Goal: Transaction & Acquisition: Purchase product/service

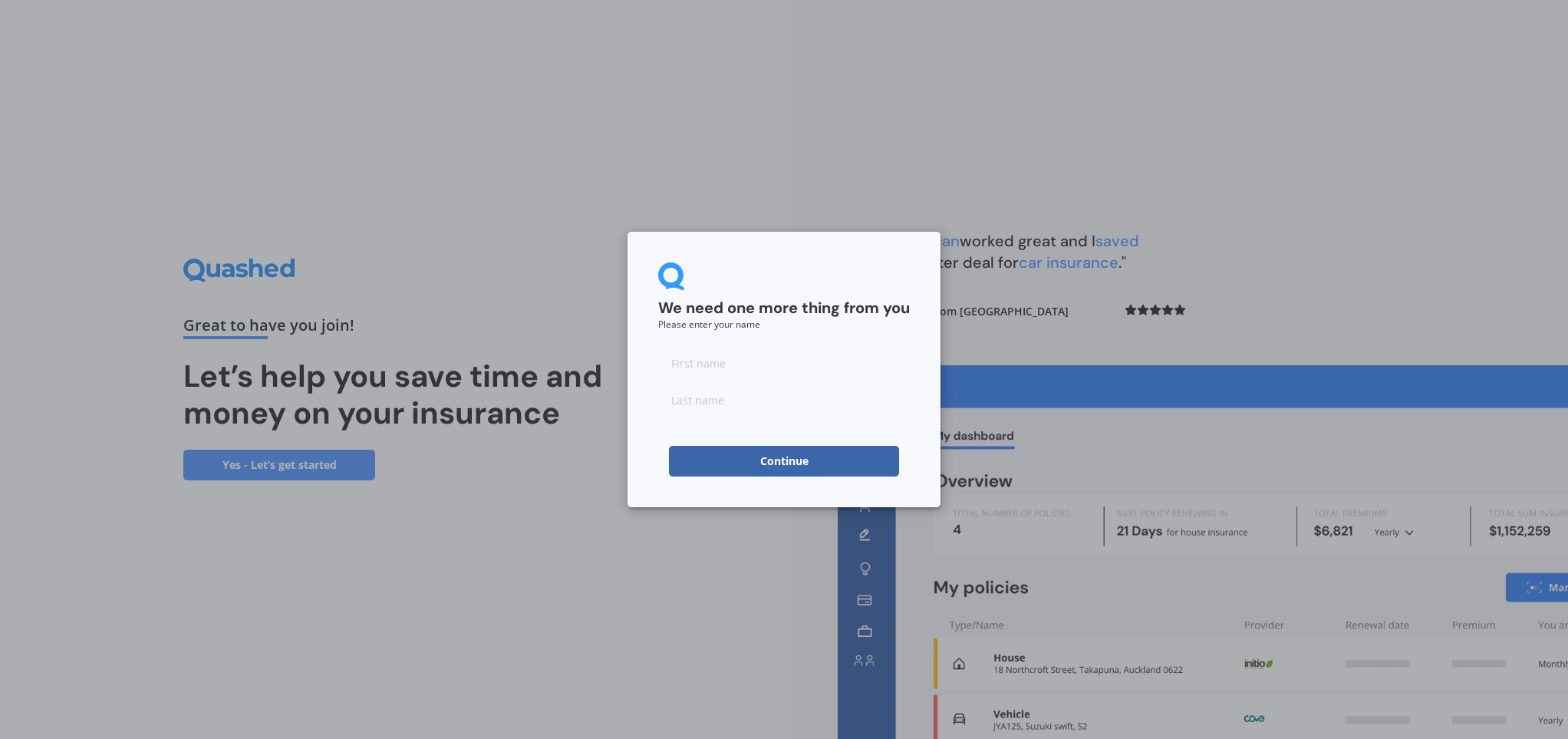
click at [691, 363] on input at bounding box center [784, 363] width 251 height 31
type input "[PERSON_NAME]"
click at [796, 458] on button "Continue" at bounding box center [784, 461] width 230 height 31
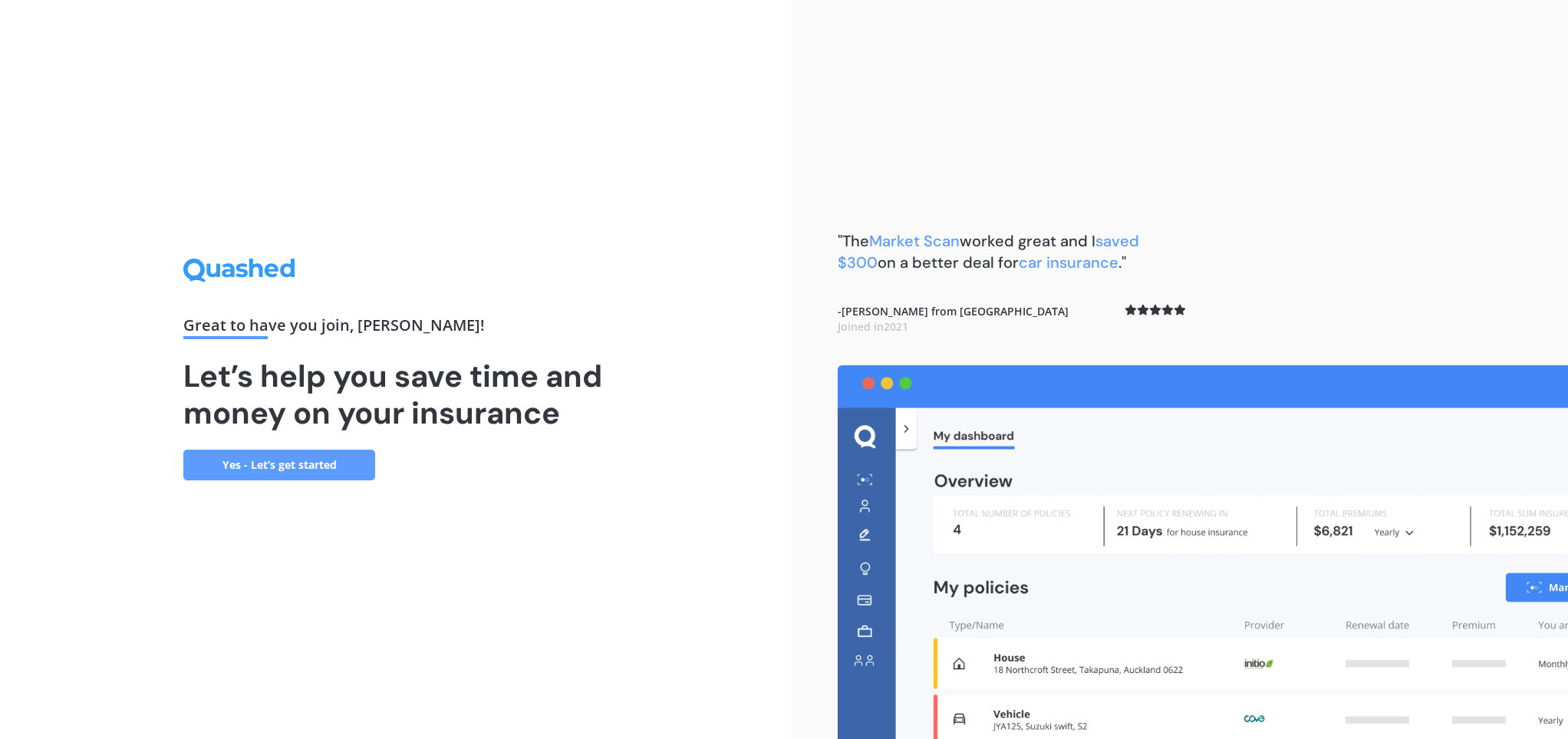
click at [319, 465] on link "Yes - Let’s get started" at bounding box center [279, 465] width 192 height 31
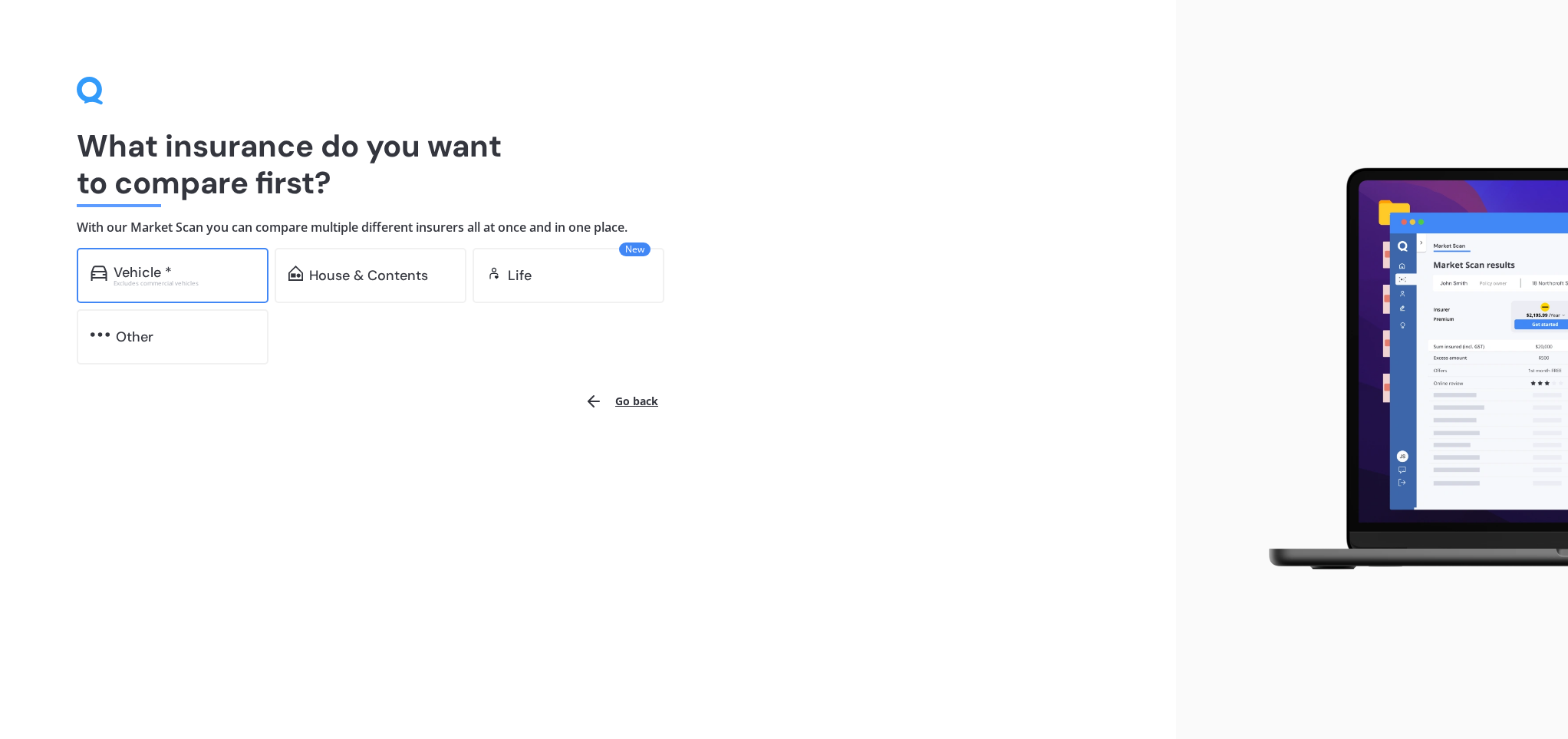
click at [161, 280] on div "Excludes commercial vehicles" at bounding box center [184, 283] width 141 height 6
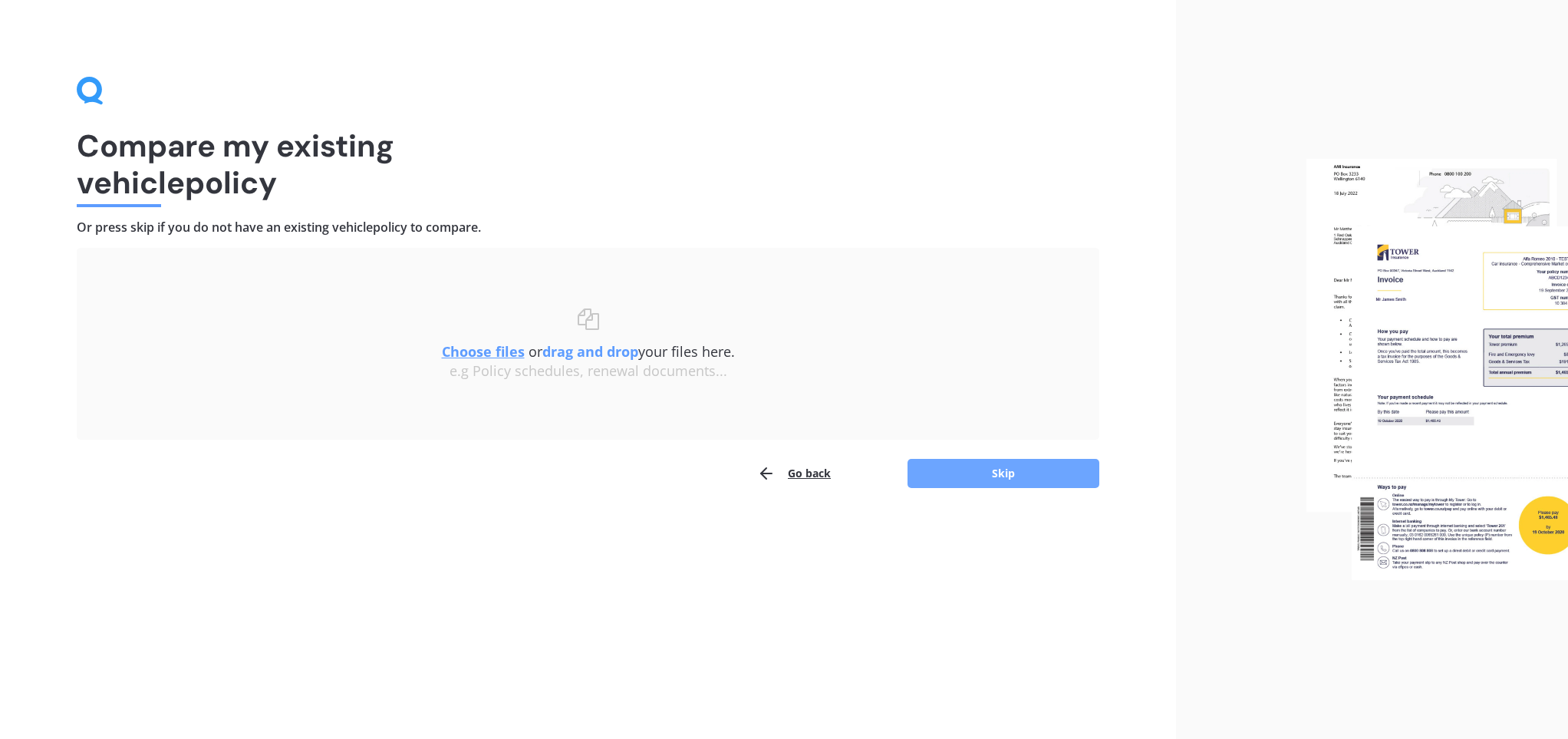
click at [1012, 472] on button "Skip" at bounding box center [1004, 473] width 192 height 29
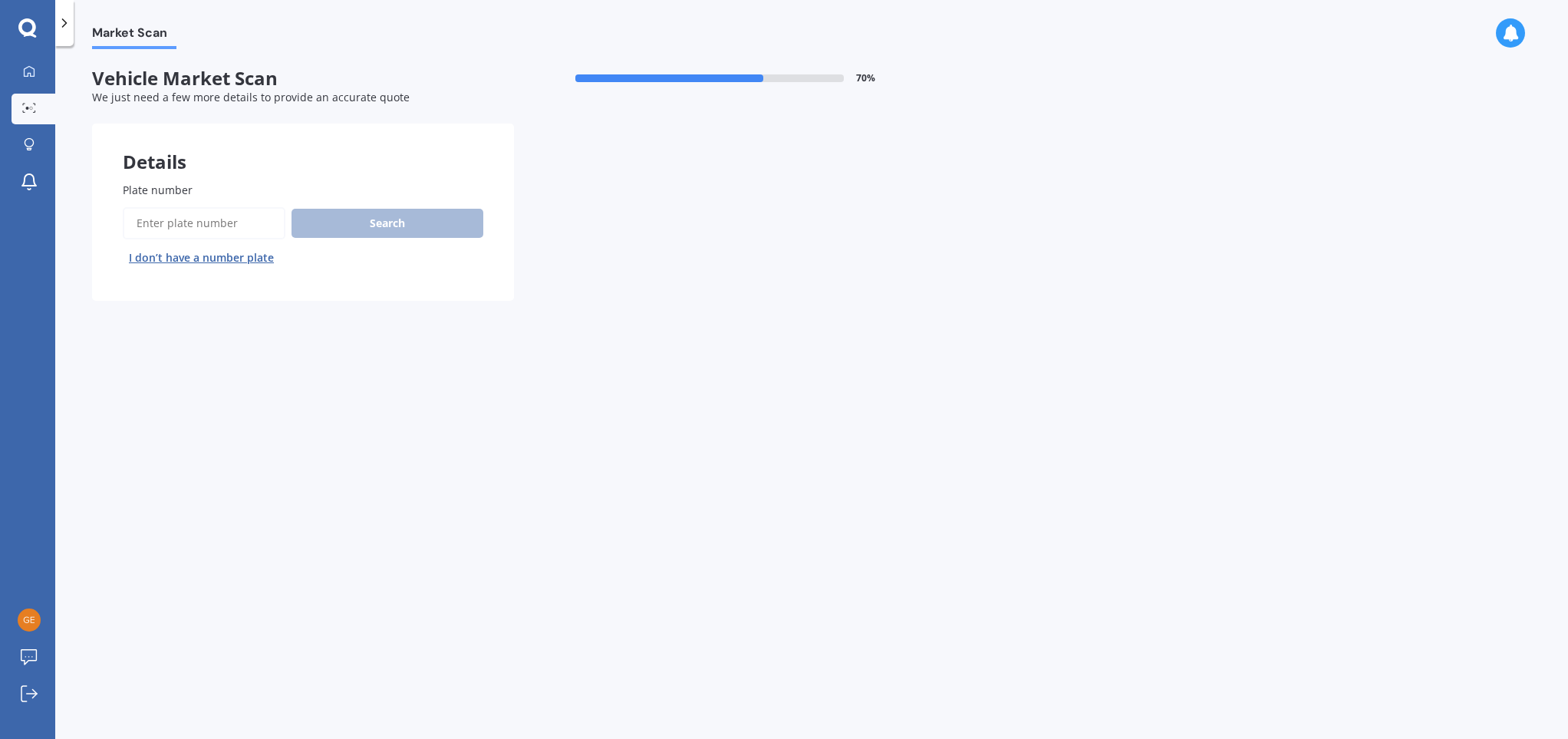
click at [349, 213] on div "Search I don’t have a number plate" at bounding box center [303, 239] width 361 height 63
click at [171, 187] on span "Plate number" at bounding box center [158, 189] width 70 height 14
click at [171, 207] on input "Plate number" at bounding box center [205, 223] width 163 height 32
type input "WITZND"
click at [350, 218] on button "Search" at bounding box center [387, 223] width 192 height 29
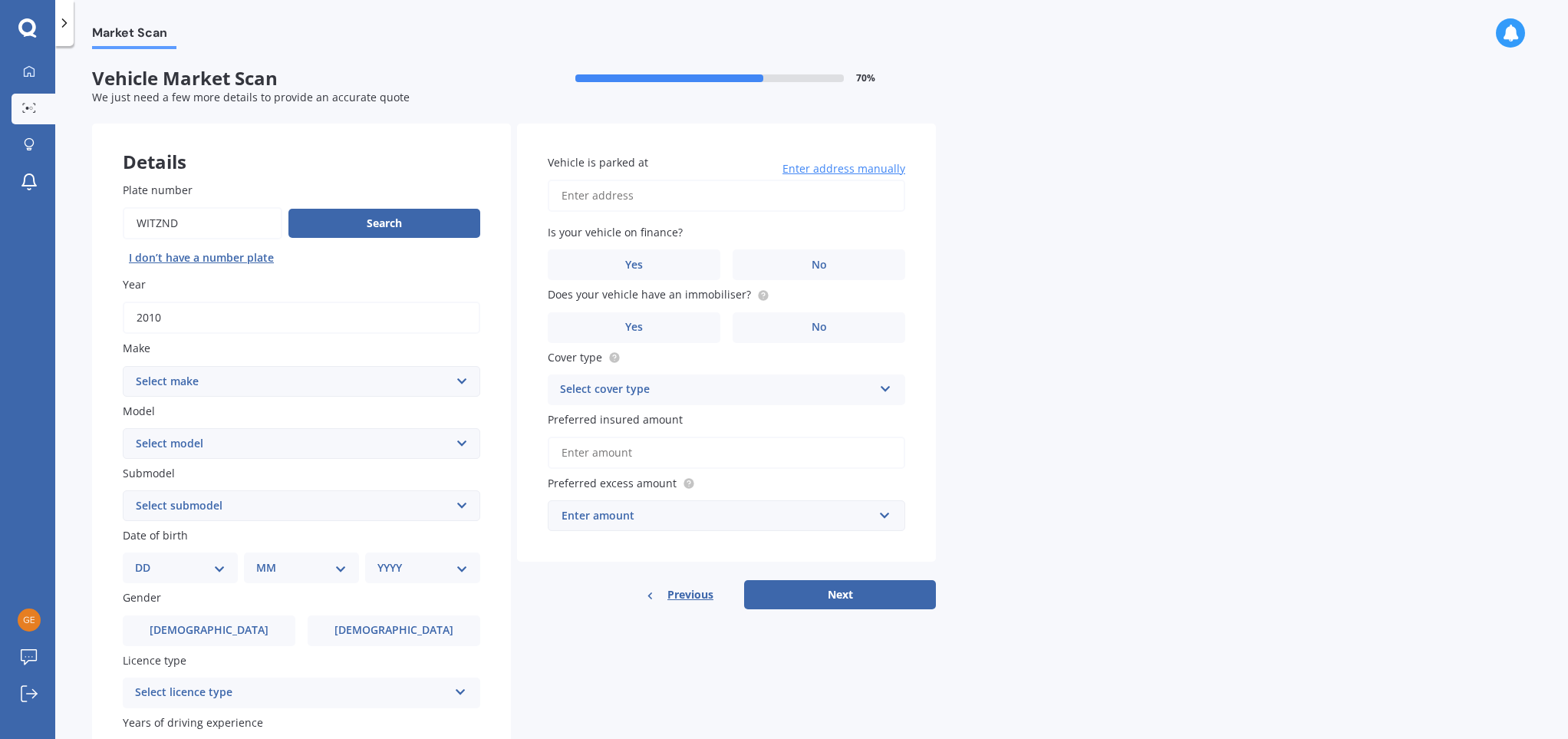
click at [459, 379] on select "Select make AC ALFA ROMEO ASTON MARTIN AUDI AUSTIN BEDFORD Bentley BMW BYD CADI…" at bounding box center [302, 381] width 358 height 31
select select "MERCEDES BENZ"
click at [123, 367] on select "Select make AC ALFA ROMEO ASTON MARTIN AUDI AUSTIN BEDFORD Bentley BMW BYD CADI…" at bounding box center [302, 381] width 358 height 31
click at [463, 439] on select "Select model 190 200 220 230 240 250 260 280 300 320 350 380 400 420 450 500 55…" at bounding box center [302, 443] width 358 height 31
select select "E-CLASS"
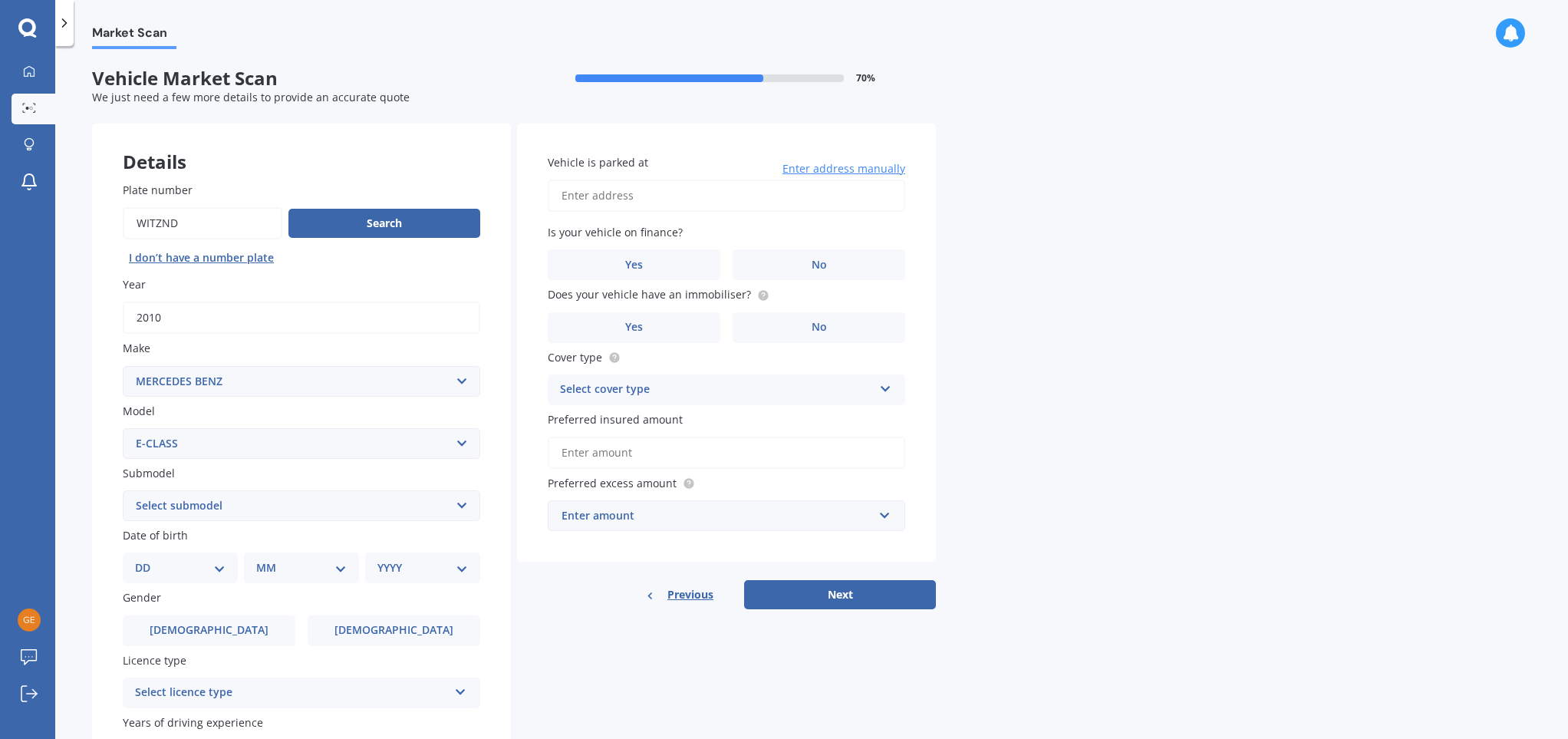
click at [123, 429] on select "Select model 190 200 220 230 240 250 260 280 300 320 350 380 400 420 450 500 55…" at bounding box center [302, 443] width 358 height 31
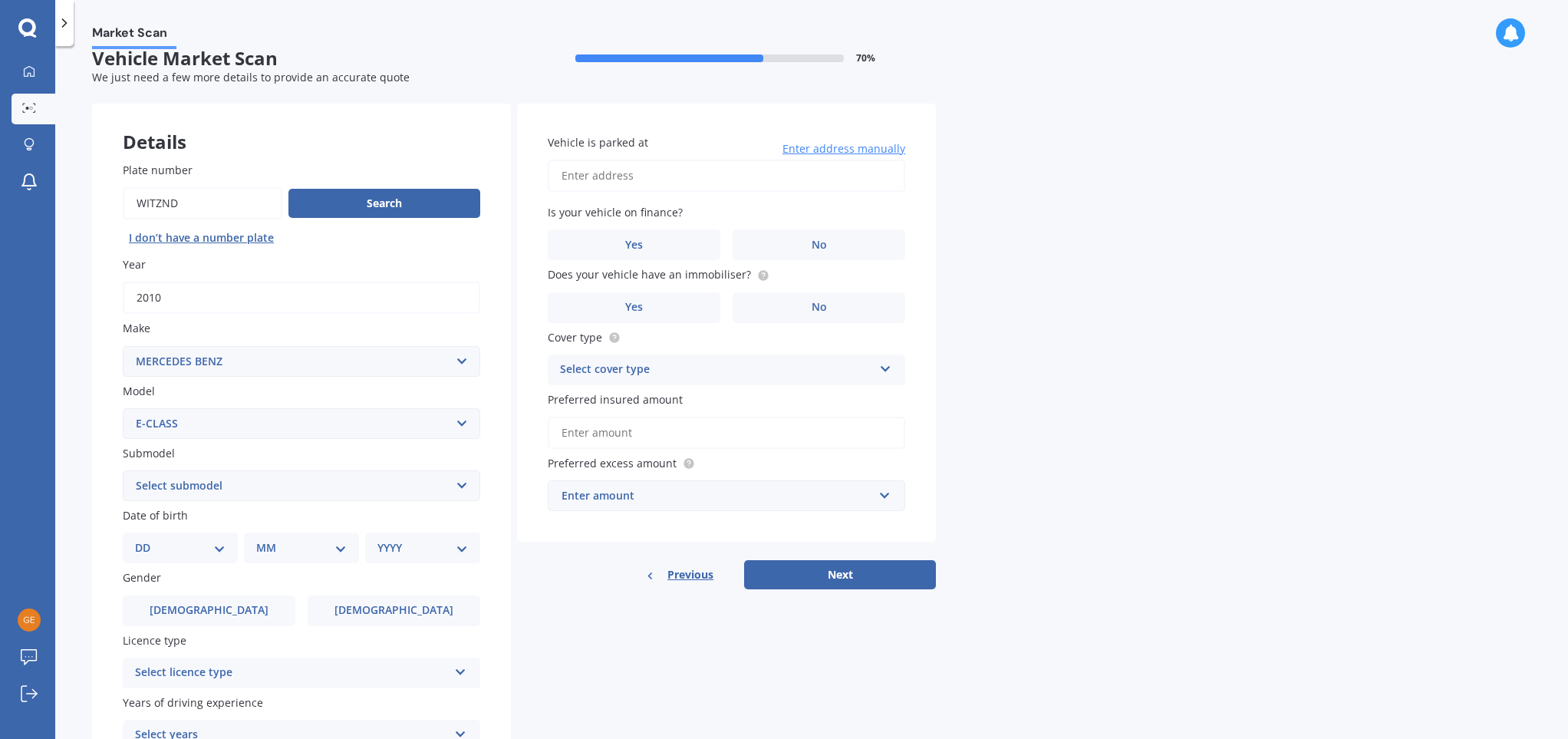
scroll to position [42, 0]
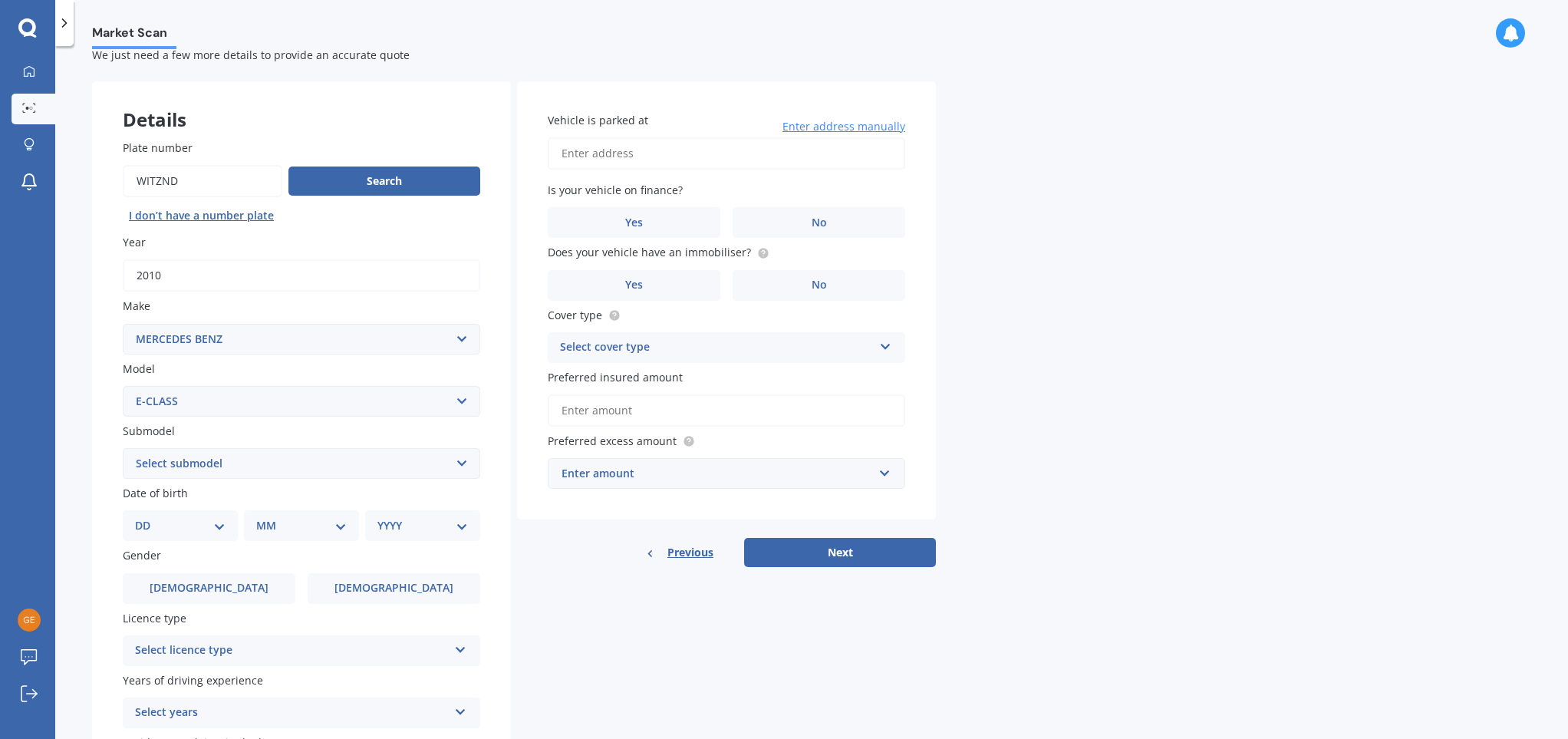
click at [459, 466] on select "Select submodel E220D2.0DT/9AT" at bounding box center [302, 464] width 358 height 31
click at [259, 464] on select "Select submodel E220D2.0DT/9AT" at bounding box center [302, 464] width 358 height 31
click at [192, 393] on select "Select model 190 200 220 230 240 250 260 280 300 320 350 380 400 420 450 500 55…" at bounding box center [302, 401] width 358 height 31
click at [460, 458] on select "Select submodel E220D2.0DT/9AT" at bounding box center [302, 464] width 358 height 31
click at [218, 529] on select "DD 01 02 03 04 05 06 07 08 09 10 11 12 13 14 15 16 17 18 19 20 21 22 23 24 25 2…" at bounding box center [180, 526] width 91 height 17
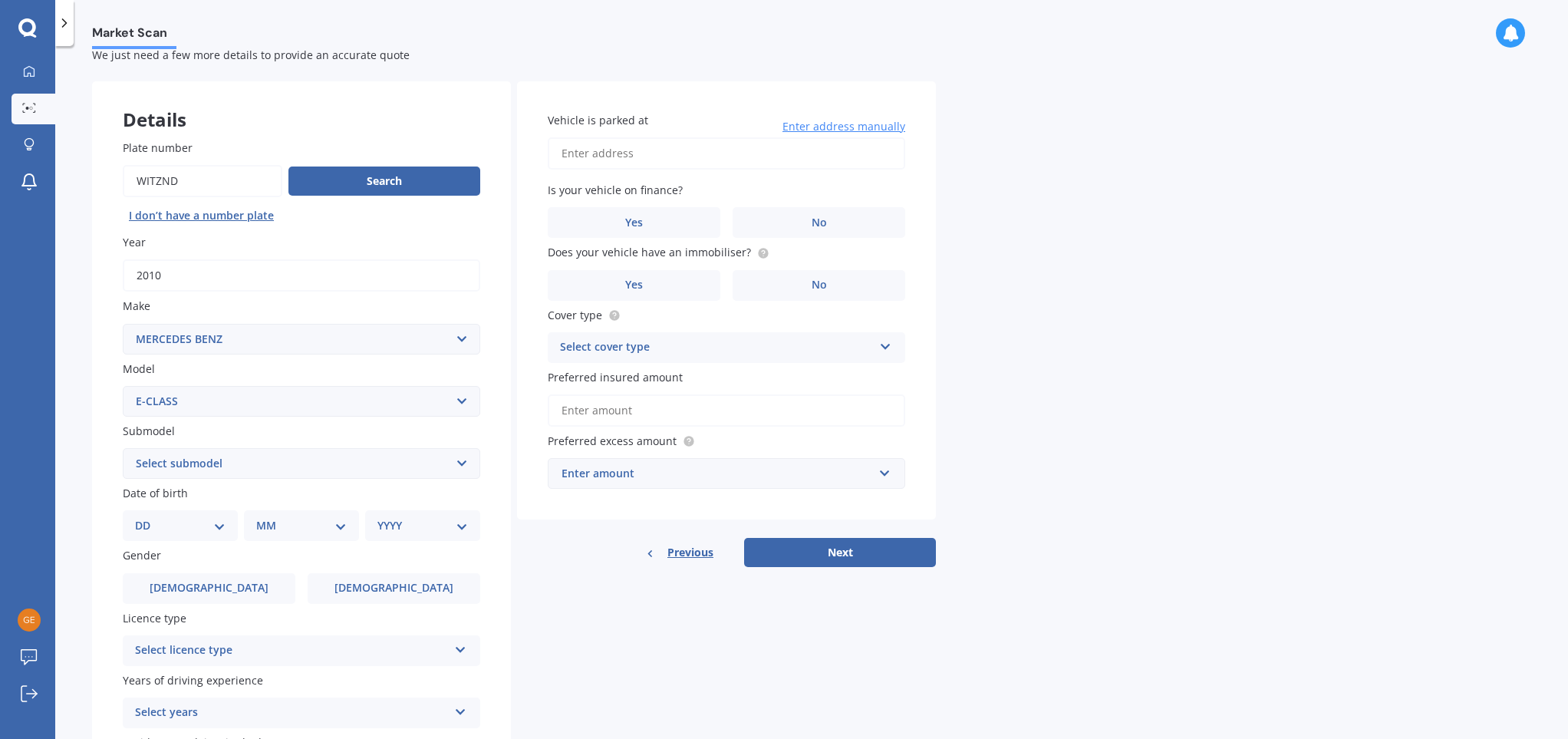
select select "16"
click at [147, 520] on select "DD 01 02 03 04 05 06 07 08 09 10 11 12 13 14 15 16 17 18 19 20 21 22 23 24 25 2…" at bounding box center [180, 526] width 91 height 17
click at [342, 527] on select "MM 01 02 03 04 05 06 07 08 09 10 11 12" at bounding box center [304, 526] width 84 height 17
select select "05"
click at [262, 520] on select "MM 01 02 03 04 05 06 07 08 09 10 11 12" at bounding box center [304, 526] width 84 height 17
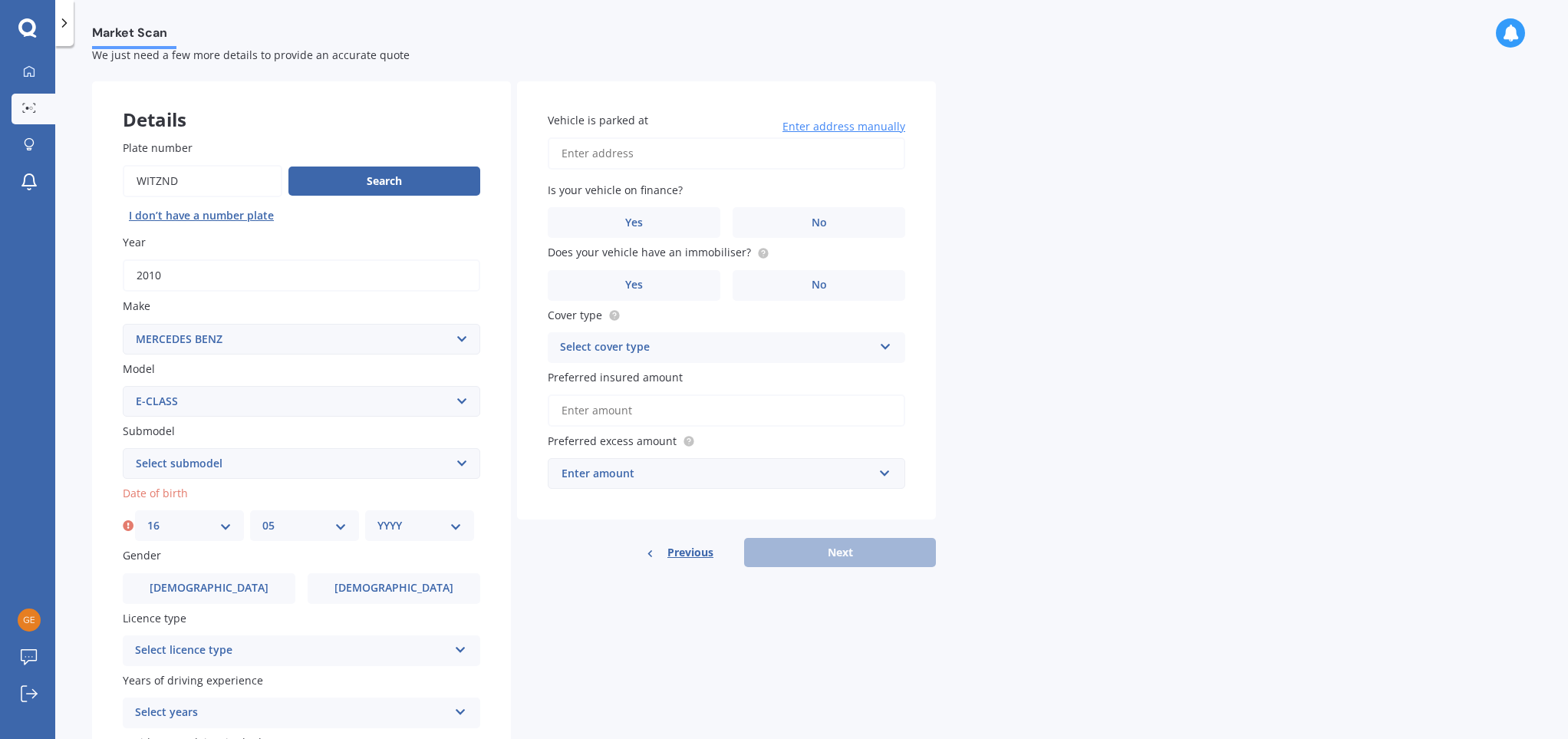
click at [397, 529] on select "YYYY 2025 2024 2023 2022 2021 2020 2019 2018 2017 2016 2015 2014 2013 2012 2011…" at bounding box center [419, 526] width 84 height 17
select select "1954"
click at [377, 520] on select "YYYY 2025 2024 2023 2022 2021 2020 2019 2018 2017 2016 2015 2014 2013 2012 2011…" at bounding box center [419, 526] width 84 height 17
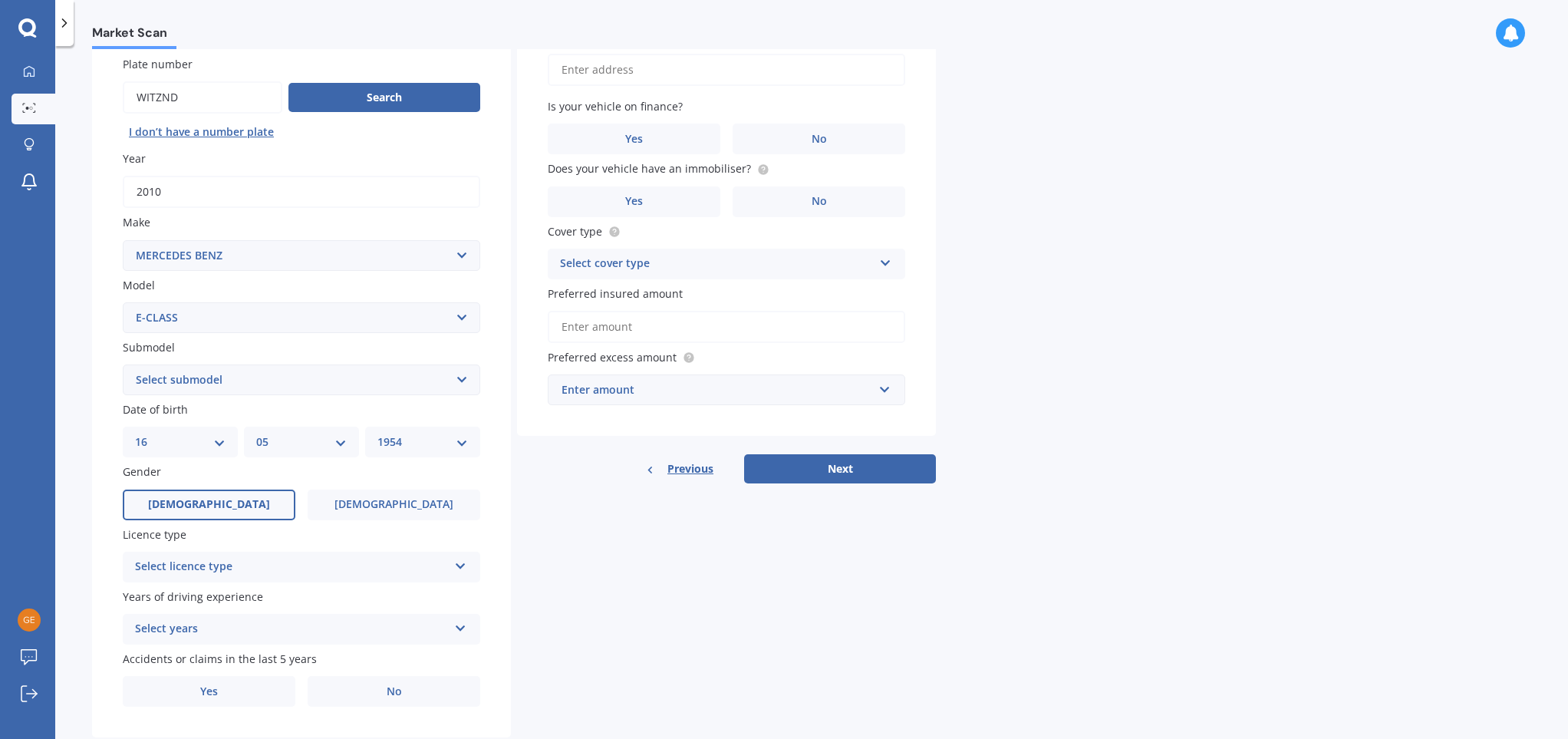
scroll to position [128, 0]
click at [232, 507] on label "[DEMOGRAPHIC_DATA]" at bounding box center [209, 503] width 172 height 31
click at [0, 0] on input "[DEMOGRAPHIC_DATA]" at bounding box center [0, 0] width 0 height 0
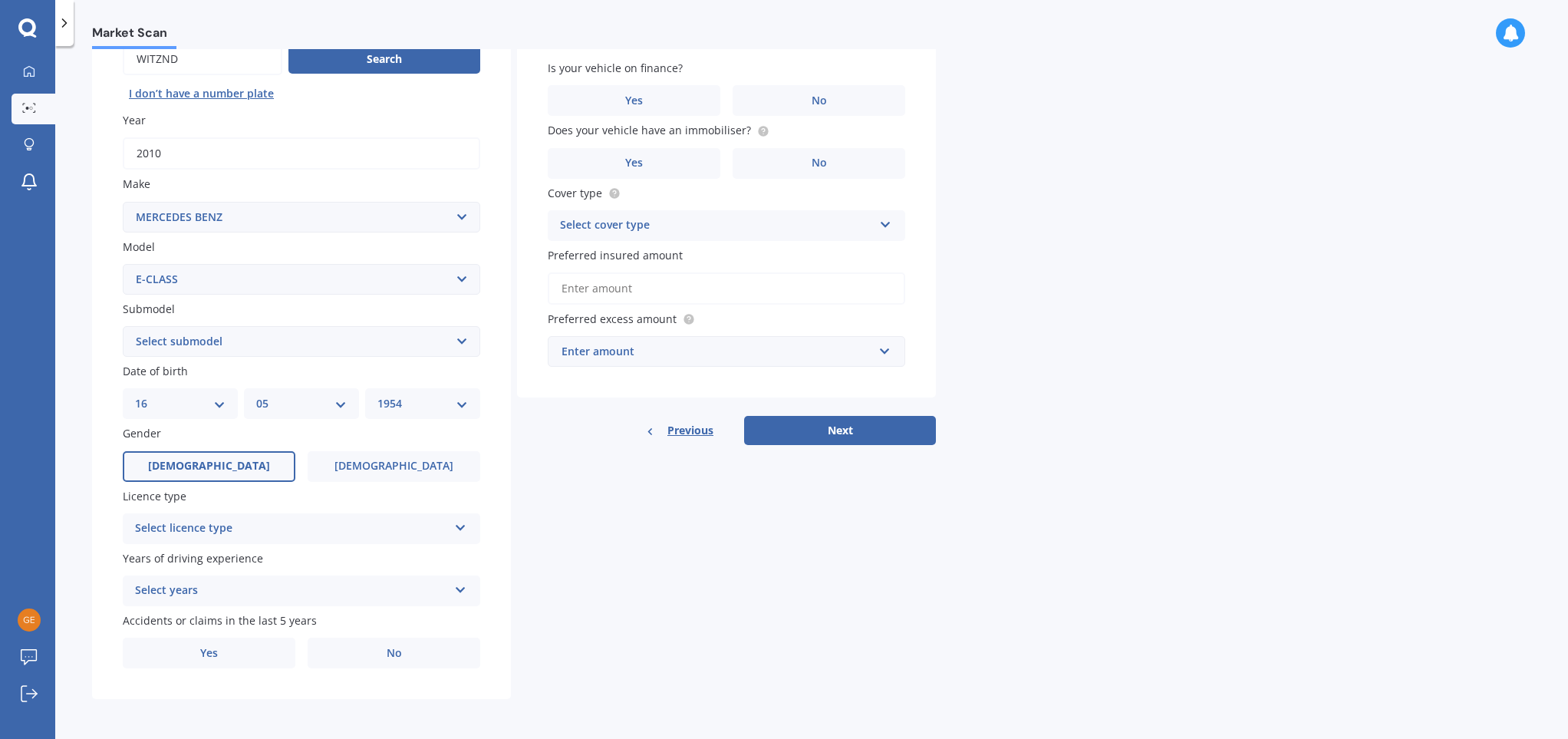
click at [262, 521] on div "Select licence type" at bounding box center [291, 529] width 313 height 19
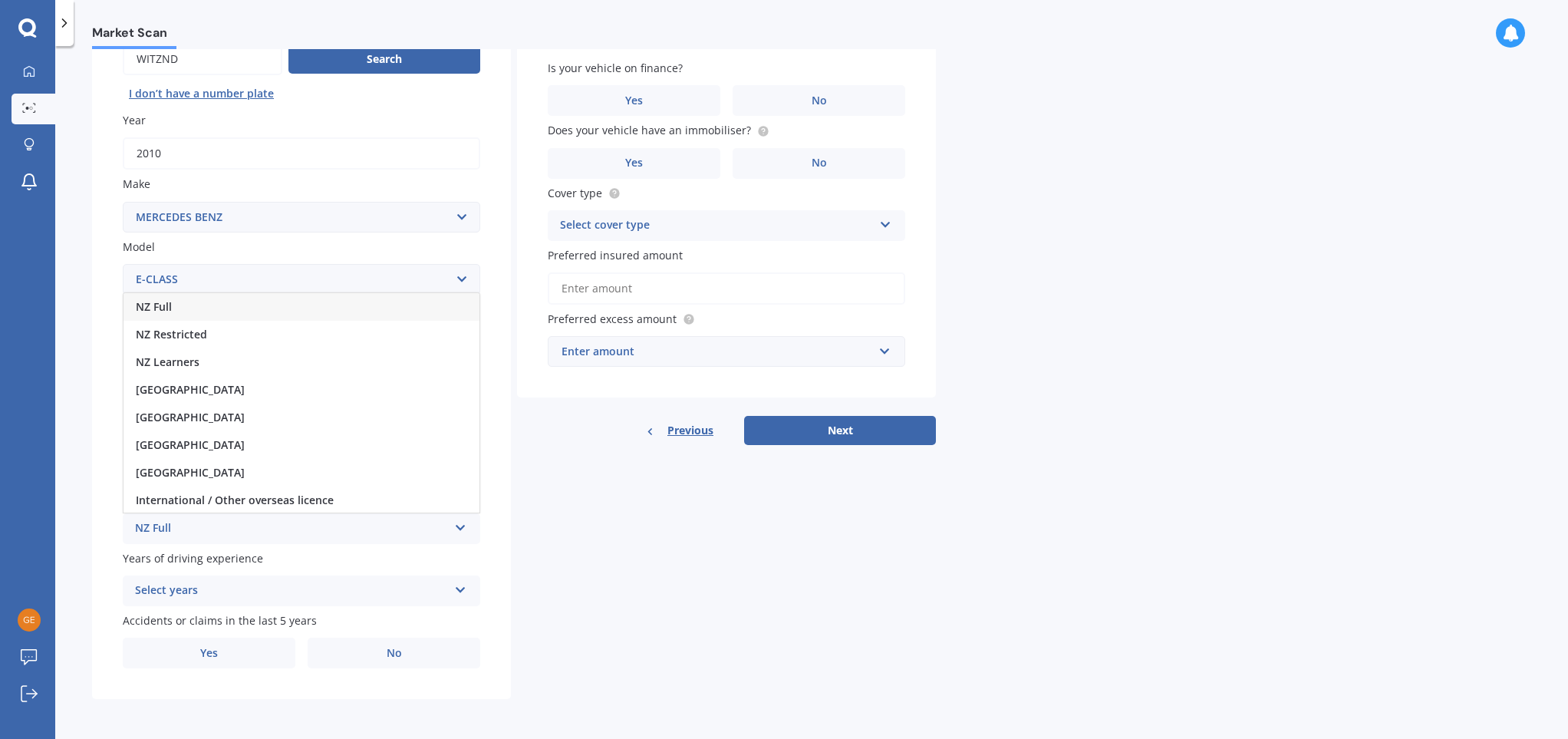
click at [236, 527] on div "NZ Full" at bounding box center [291, 529] width 313 height 19
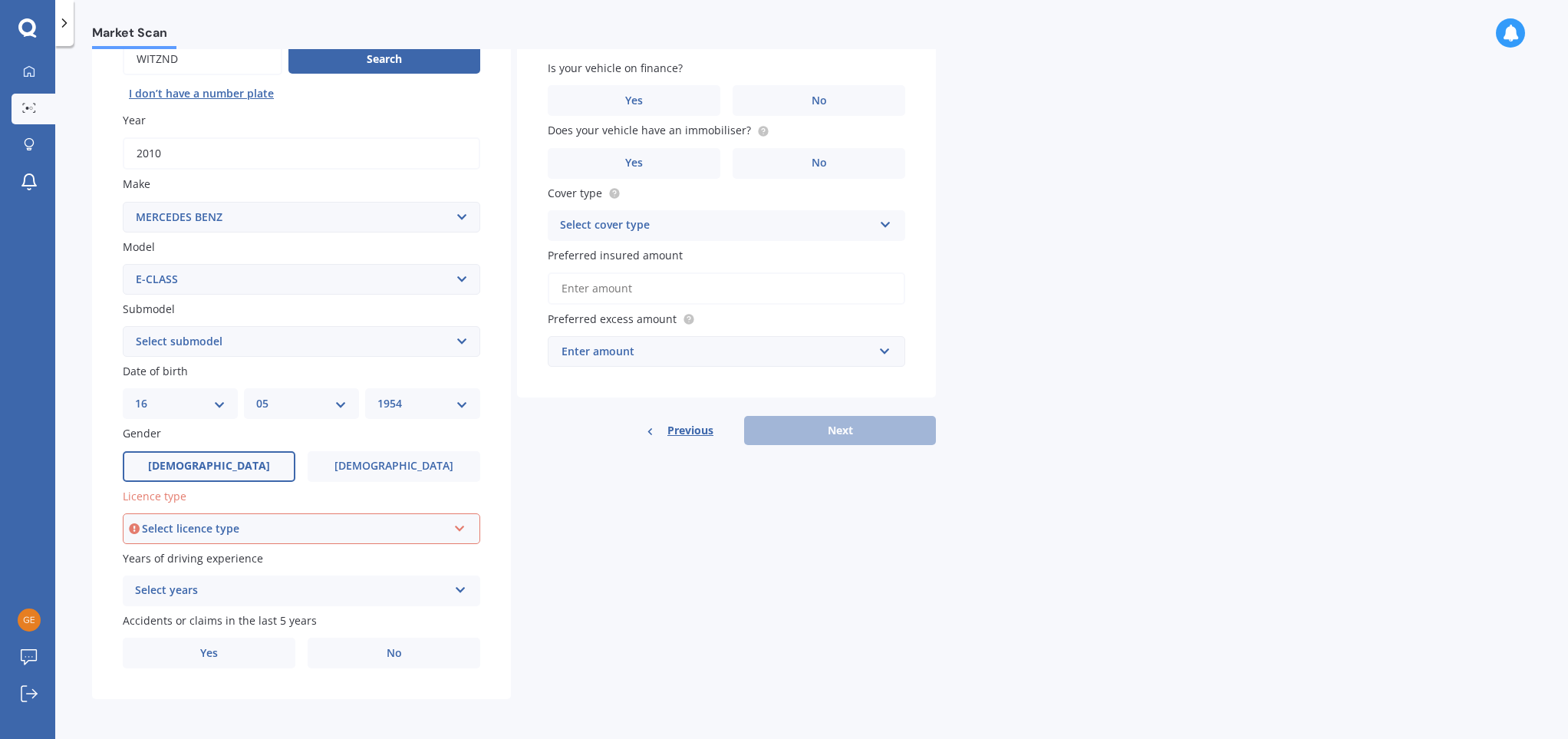
click at [456, 523] on icon at bounding box center [460, 525] width 13 height 11
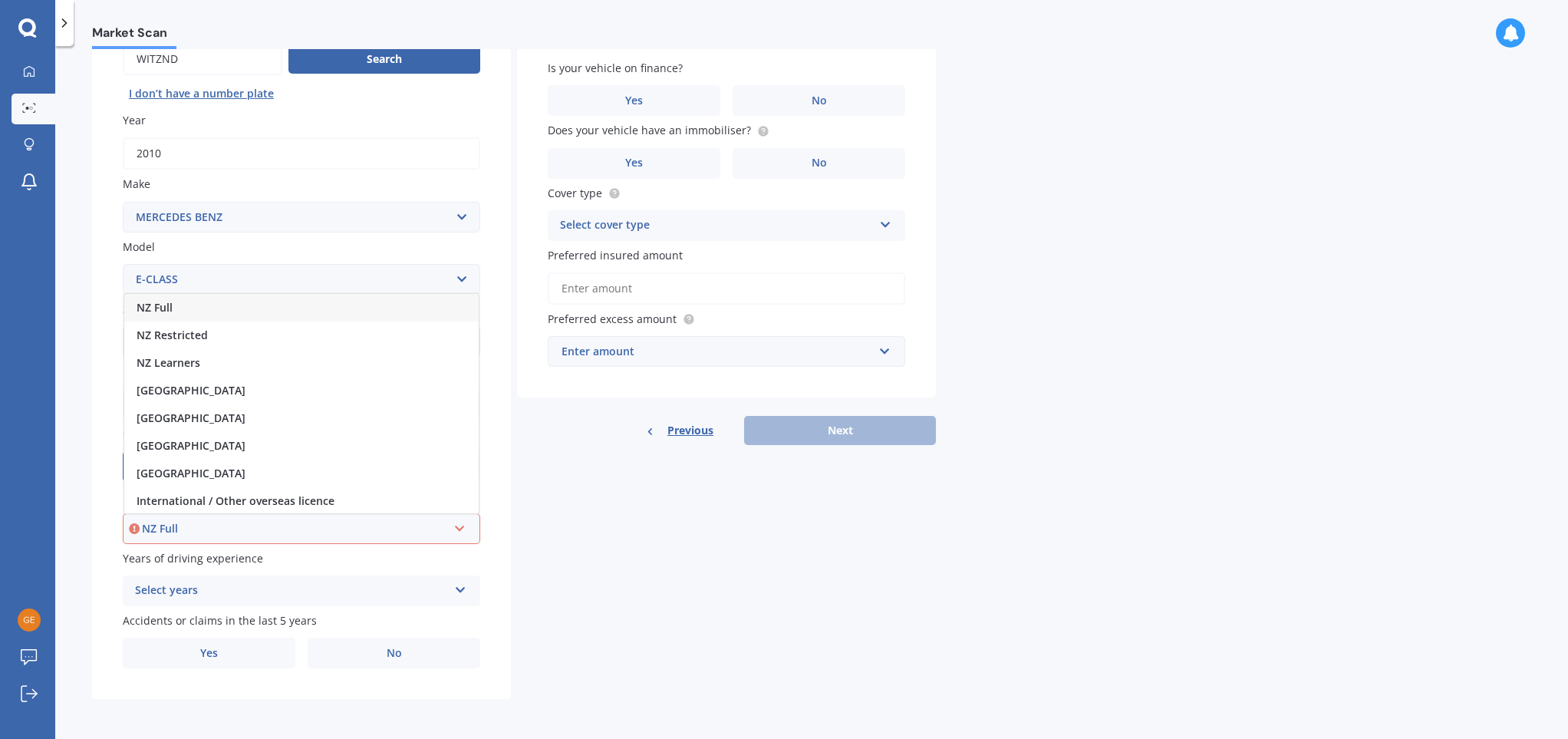
click at [373, 307] on div "NZ Full" at bounding box center [301, 307] width 354 height 28
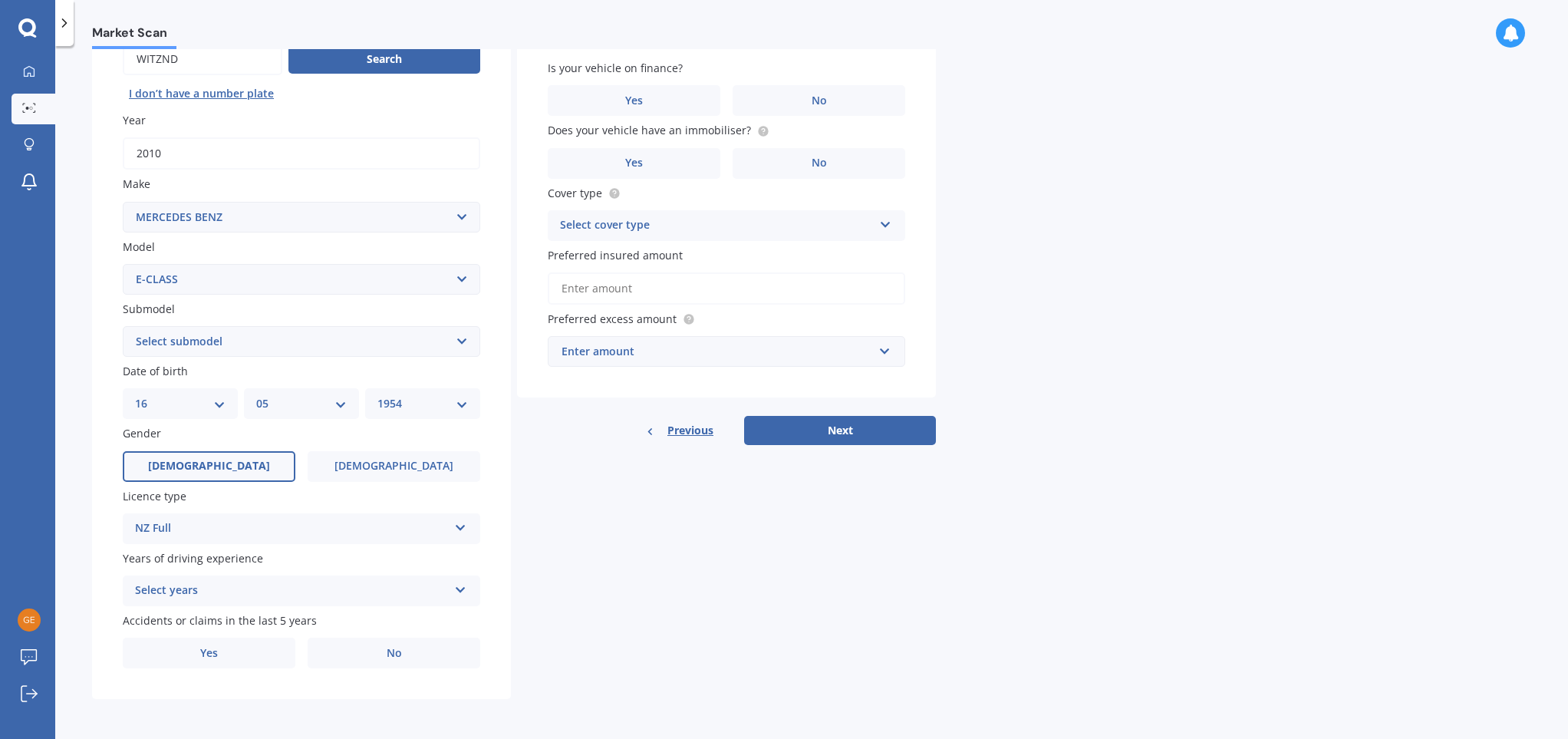
click at [463, 590] on icon at bounding box center [460, 587] width 13 height 11
click at [190, 448] on span "5 or more years" at bounding box center [178, 449] width 83 height 14
click at [403, 655] on label "No" at bounding box center [393, 653] width 172 height 31
click at [0, 0] on input "No" at bounding box center [0, 0] width 0 height 0
click at [476, 618] on div "Accidents or claims in the last 5 years Yes No" at bounding box center [302, 640] width 358 height 56
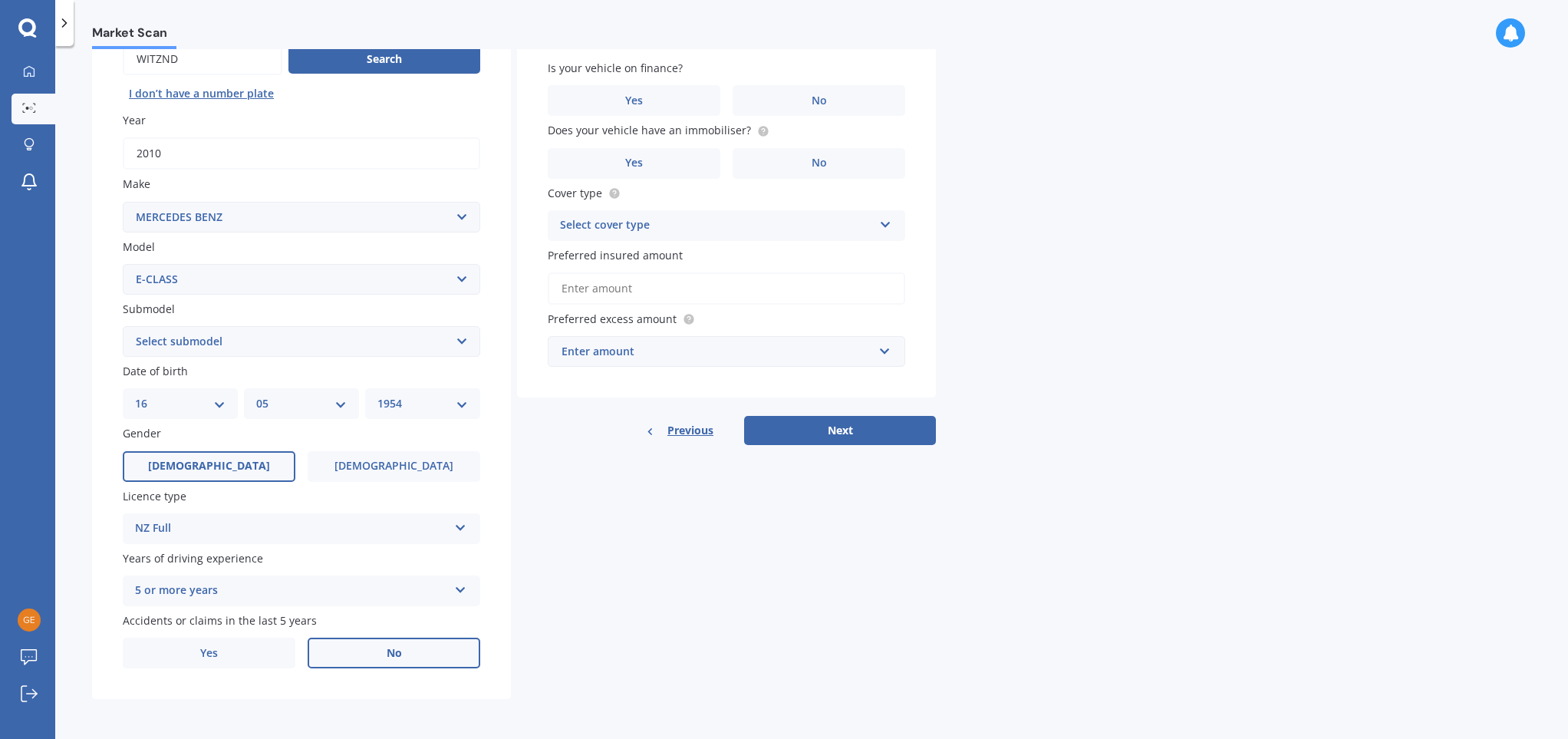
click at [560, 620] on div "Details Plate number Search I don’t have a number plate Year [DATE] Make Select…" at bounding box center [514, 330] width 844 height 741
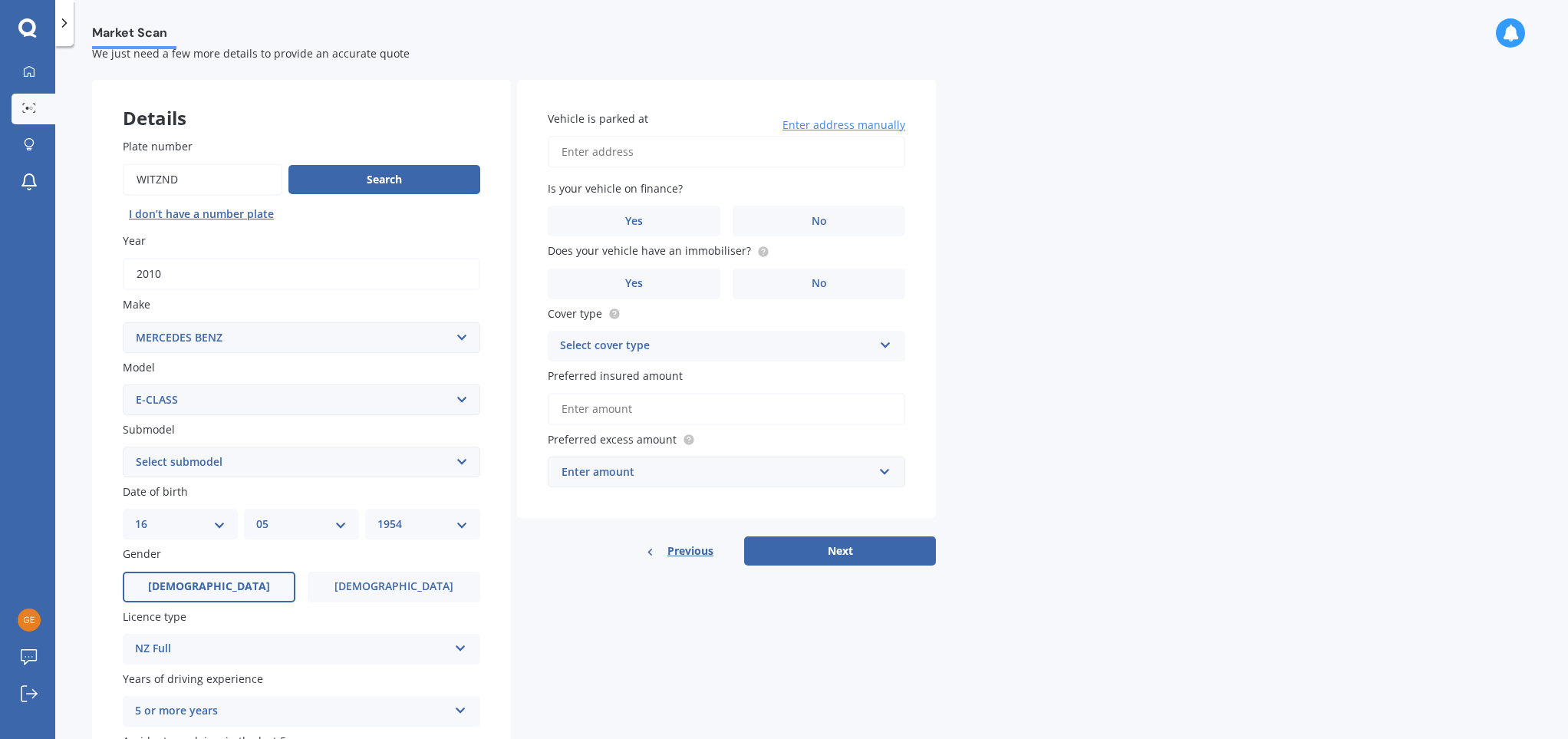
scroll to position [0, 0]
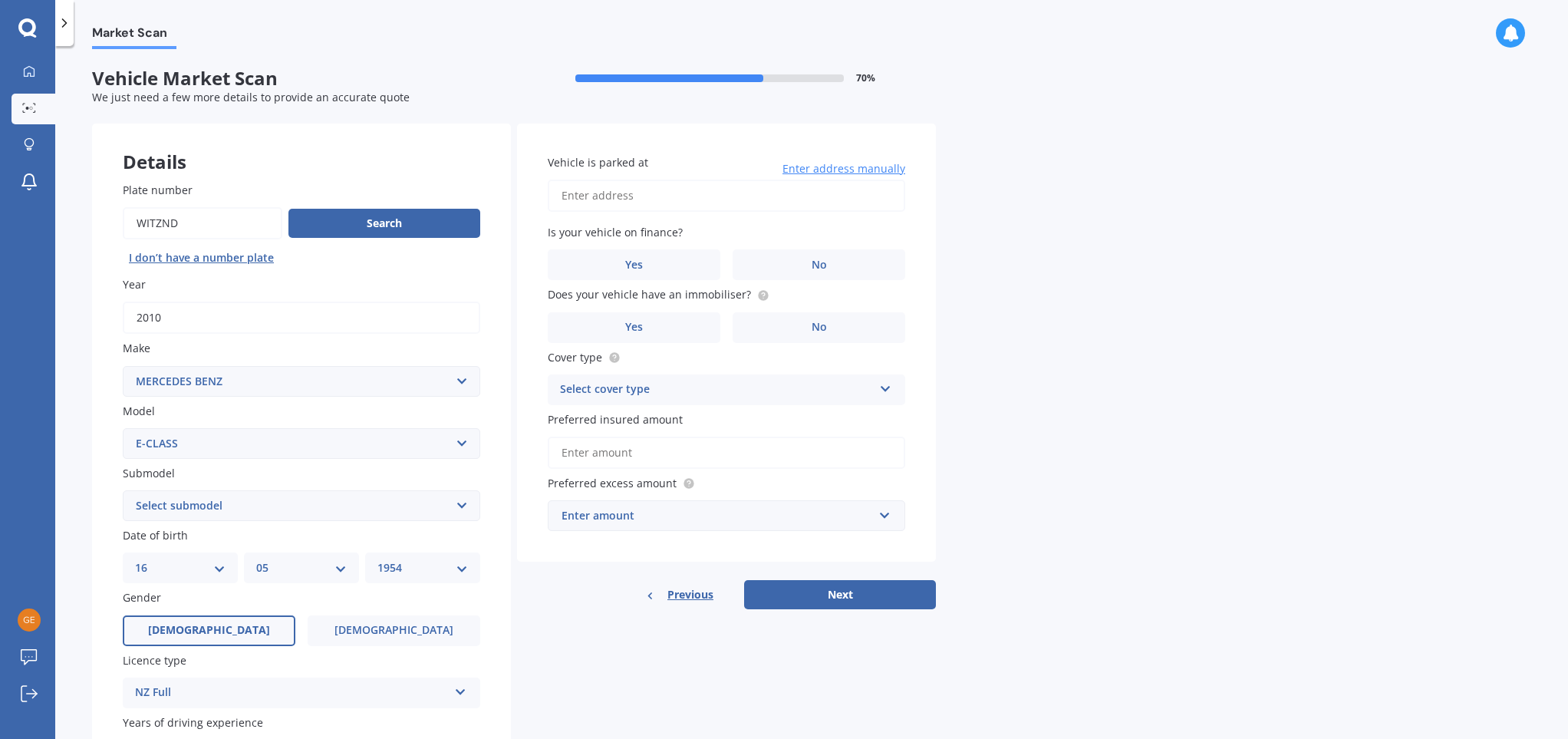
click at [597, 192] on input "Vehicle is parked at" at bounding box center [726, 195] width 358 height 32
type input "[STREET_ADDRESS]"
click at [832, 262] on label "No" at bounding box center [819, 265] width 172 height 31
click at [0, 0] on input "No" at bounding box center [0, 0] width 0 height 0
click at [679, 323] on label "Yes" at bounding box center [634, 328] width 172 height 31
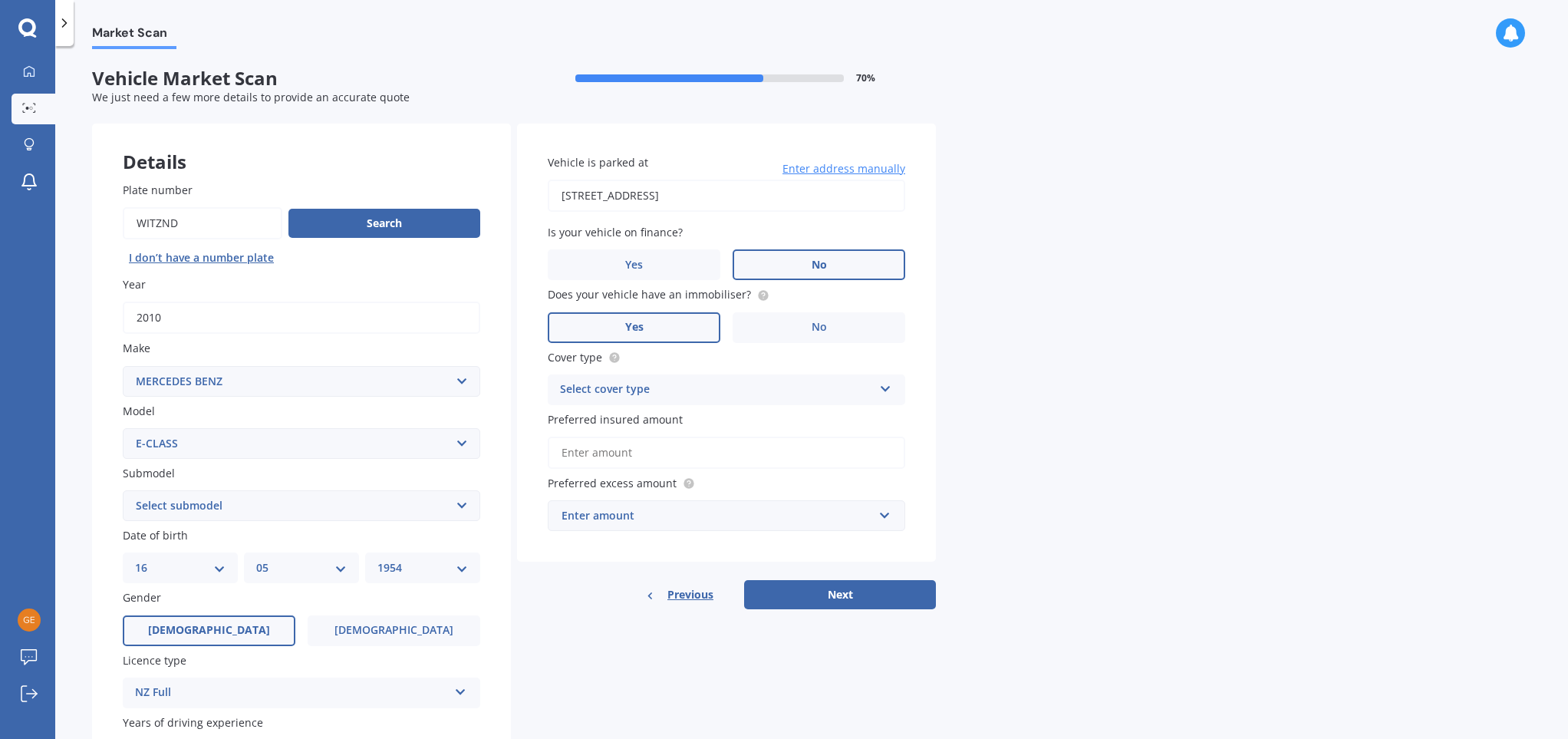
click at [0, 0] on input "Yes" at bounding box center [0, 0] width 0 height 0
click at [754, 386] on div "Select cover type" at bounding box center [716, 390] width 313 height 19
click at [702, 417] on div "Comprehensive" at bounding box center [726, 420] width 356 height 28
click at [641, 454] on input "Preferred insured amount" at bounding box center [726, 453] width 358 height 32
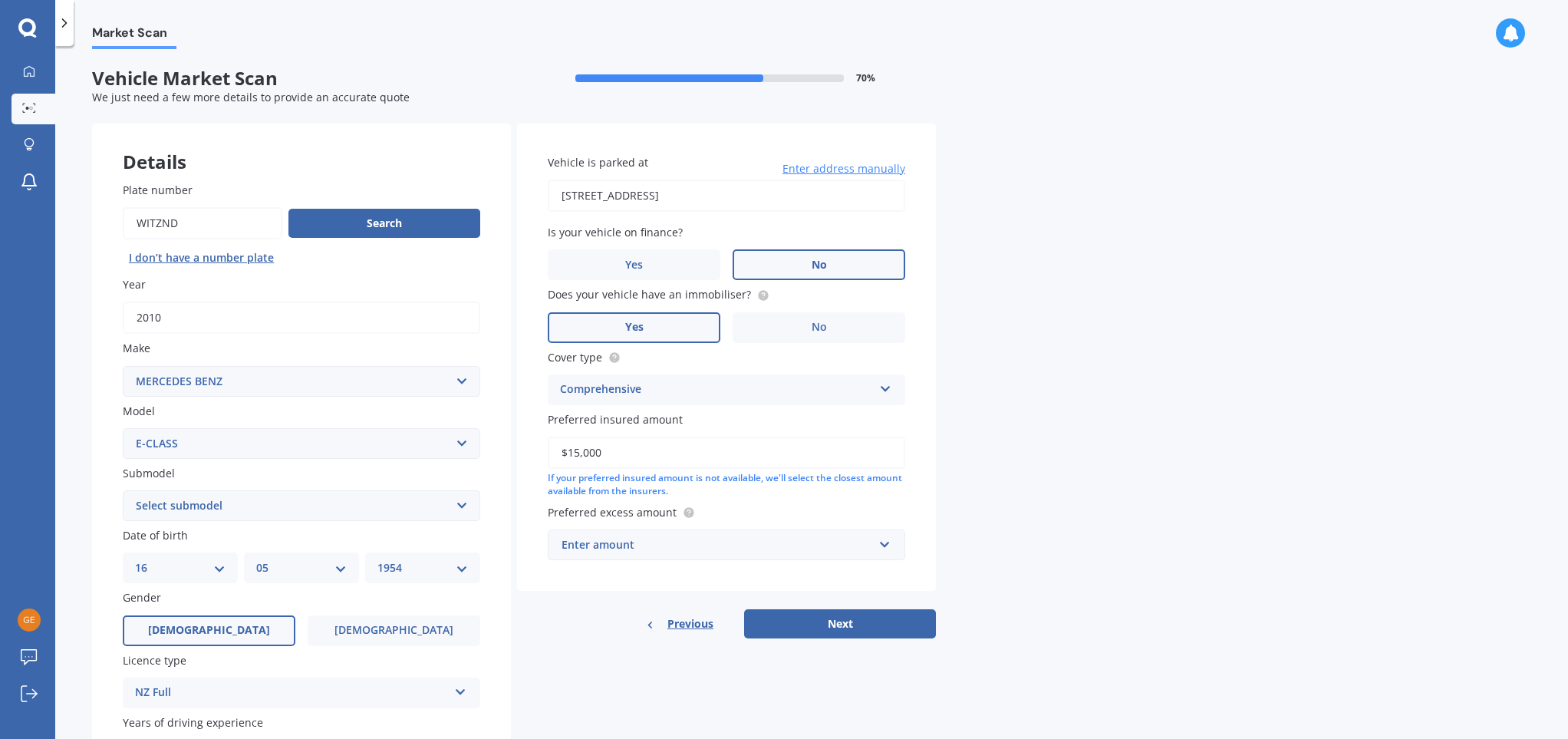
type input "$15,000"
click at [987, 434] on div "Market Scan Vehicle Market Scan 70 % We just need a few more details to provide…" at bounding box center [811, 396] width 1513 height 693
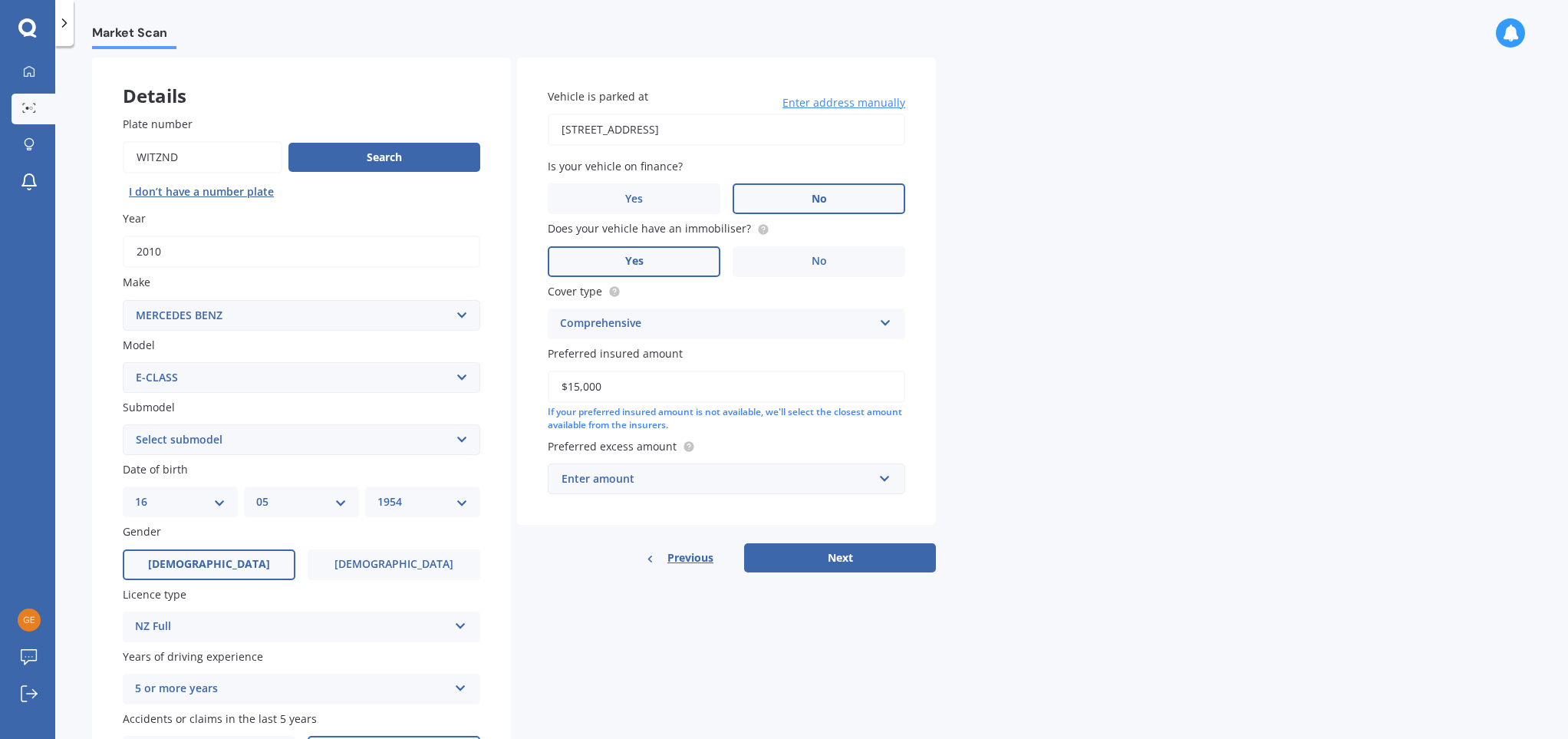
scroll to position [69, 0]
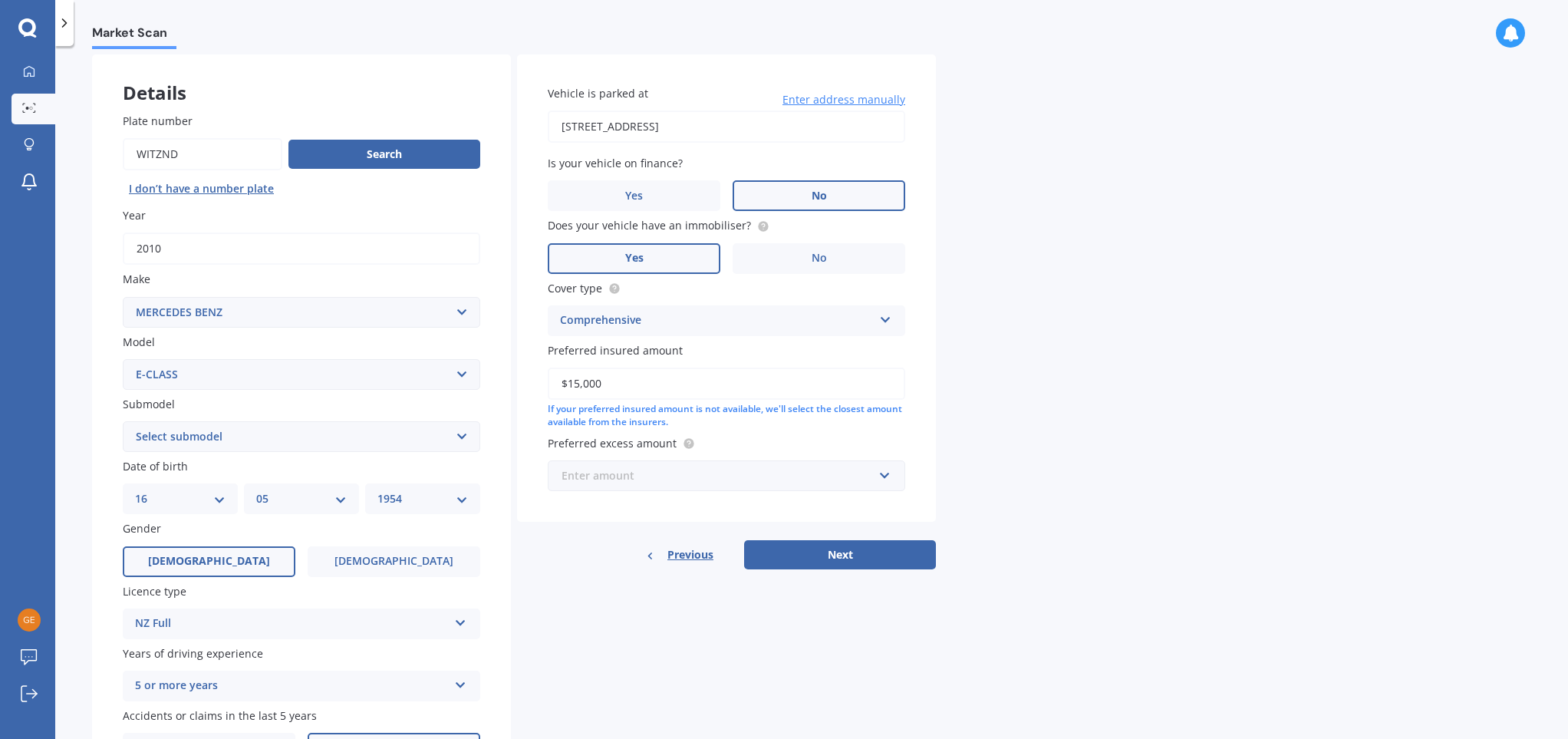
click at [886, 481] on input "text" at bounding box center [721, 476] width 344 height 29
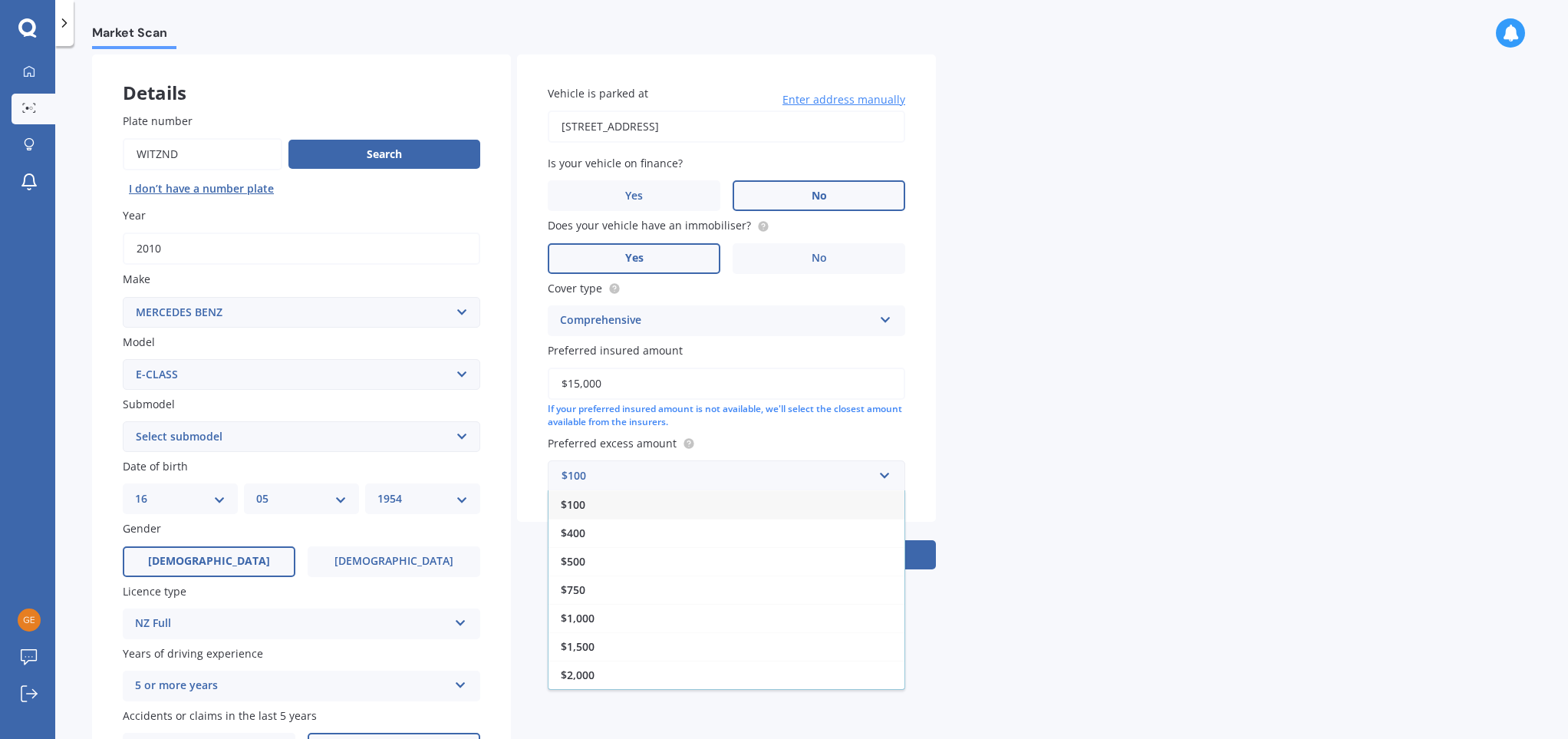
click at [766, 557] on div "$500" at bounding box center [726, 561] width 356 height 28
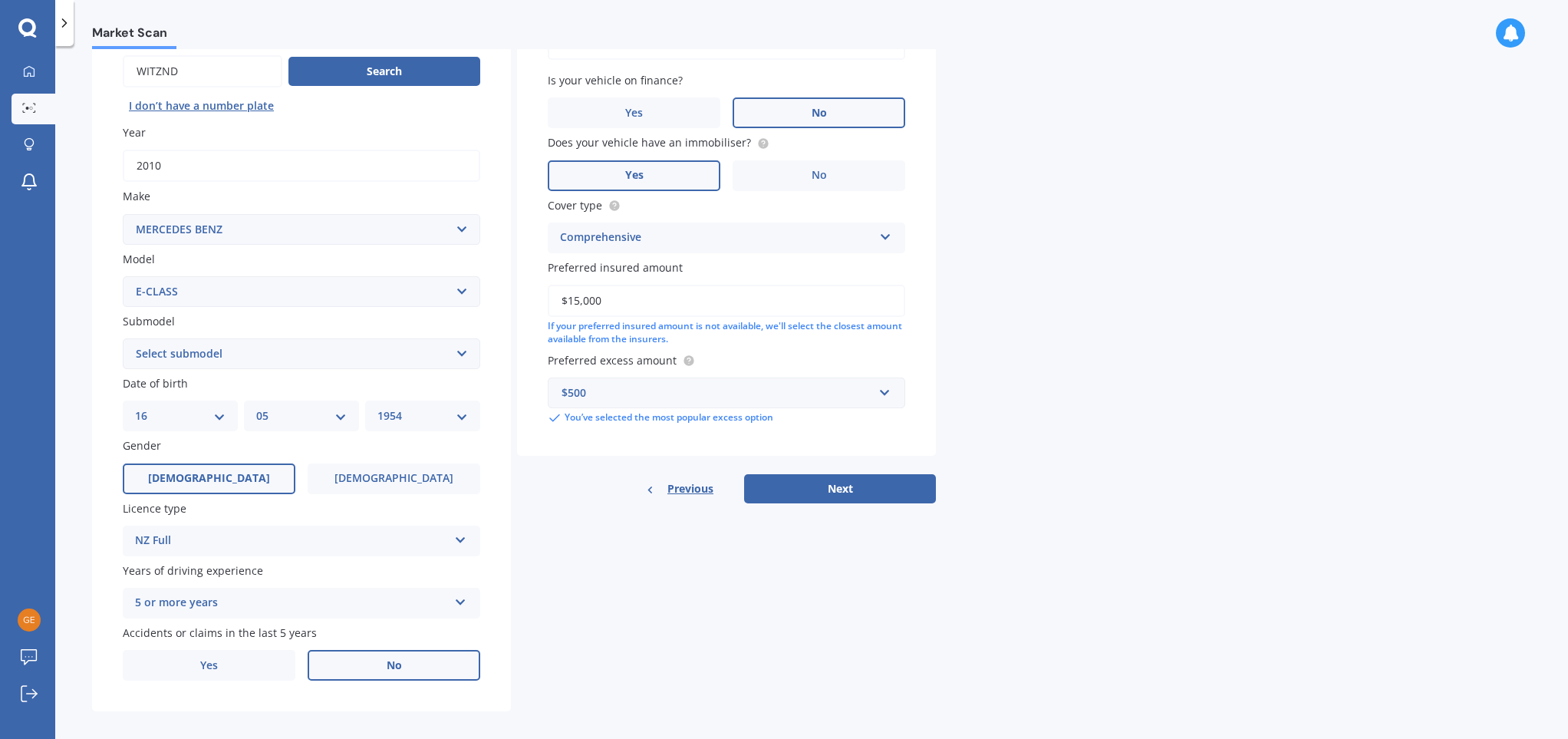
scroll to position [168, 0]
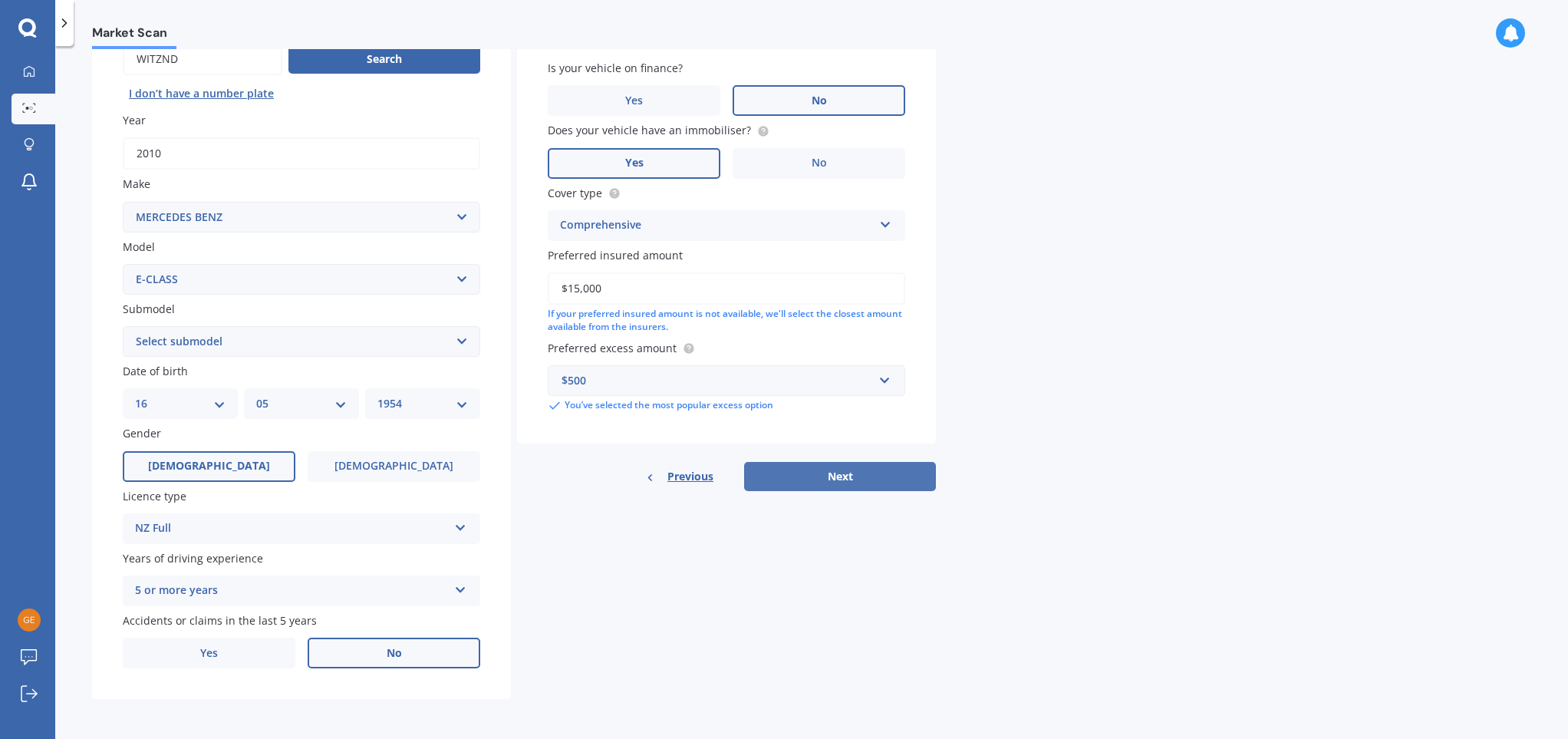
click at [866, 477] on button "Next" at bounding box center [840, 477] width 192 height 29
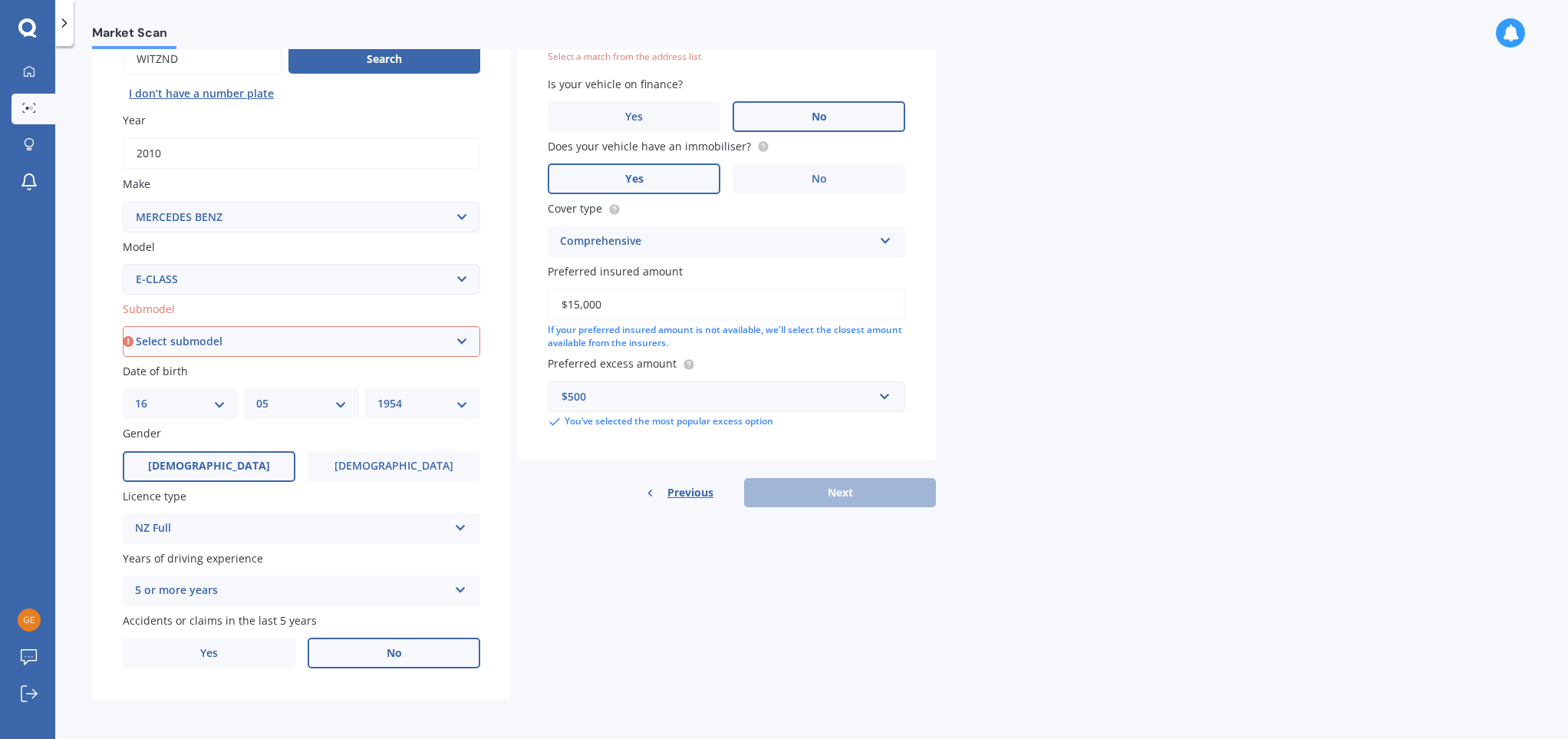
click at [462, 341] on select "Select submodel E220D2.0DT/9AT" at bounding box center [302, 341] width 358 height 31
select select "E220D2.0DT/9AT"
click at [123, 326] on select "Select submodel E220D2.0DT/9AT" at bounding box center [302, 341] width 358 height 31
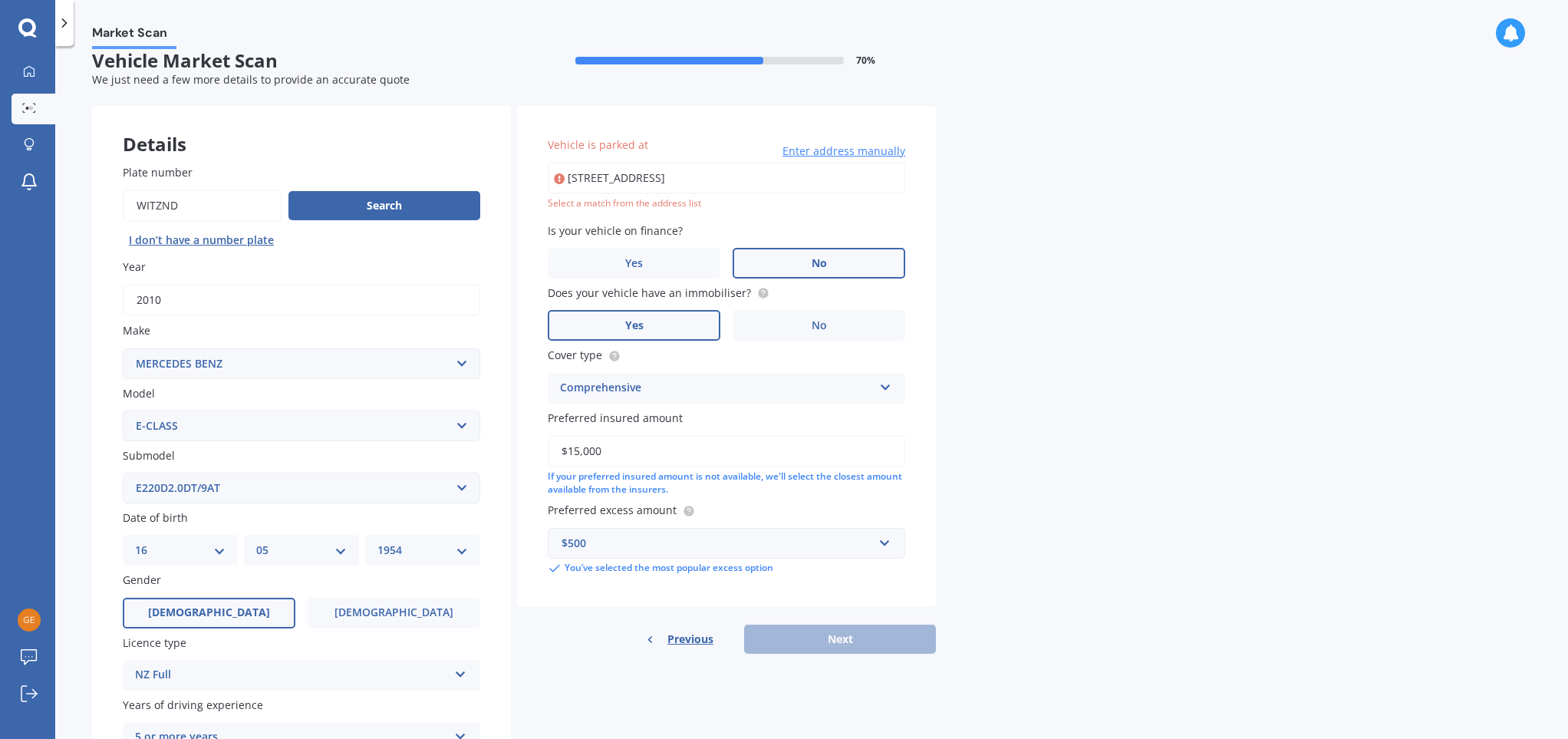
scroll to position [0, 0]
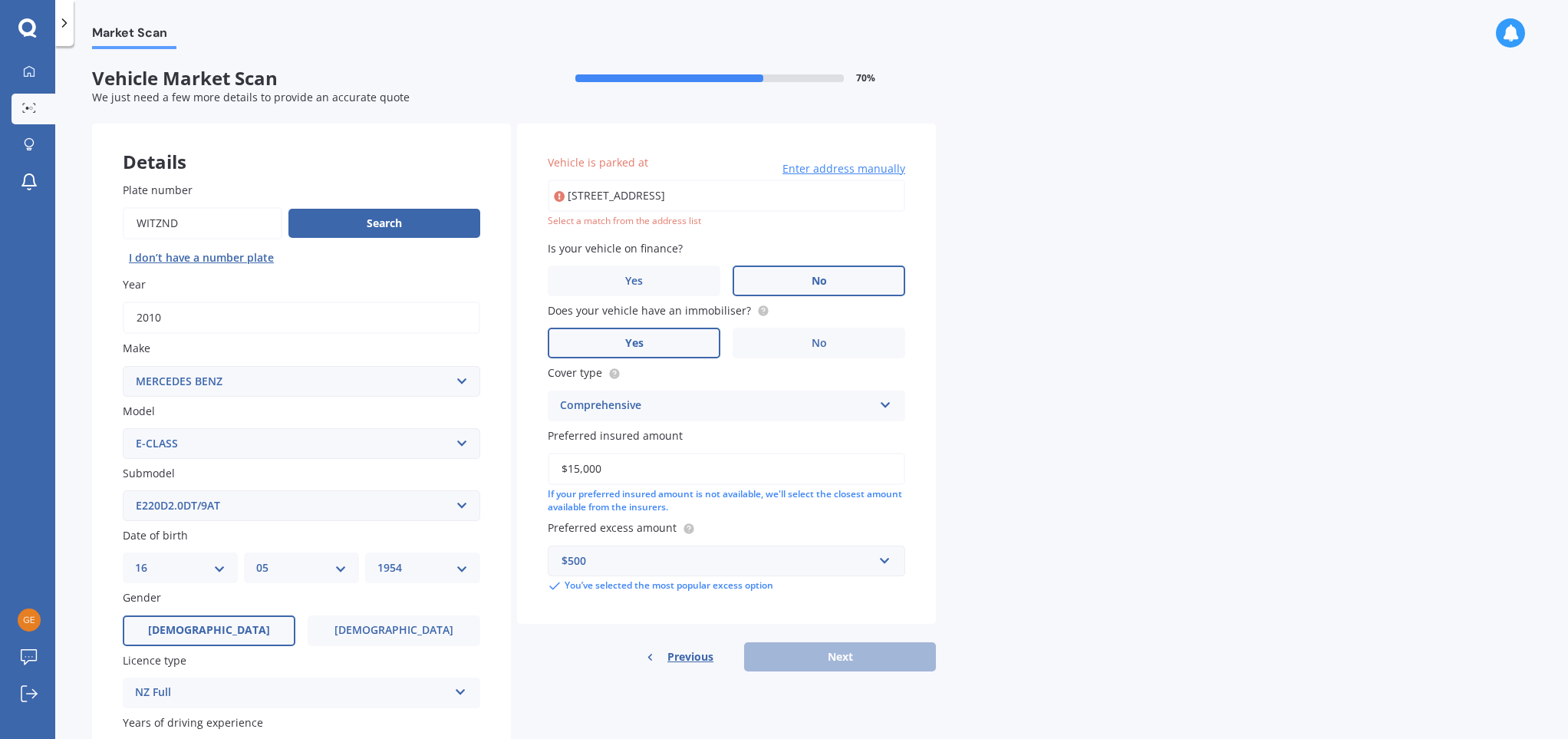
drag, startPoint x: 647, startPoint y: 226, endPoint x: 656, endPoint y: 224, distance: 9.2
click at [647, 226] on div "Select a match from the address list" at bounding box center [726, 221] width 358 height 13
click at [751, 196] on input "[STREET_ADDRESS]" at bounding box center [726, 195] width 358 height 32
click at [753, 190] on input "[STREET_ADDRESS]" at bounding box center [726, 195] width 358 height 32
type input "[STREET_ADDRESS]"
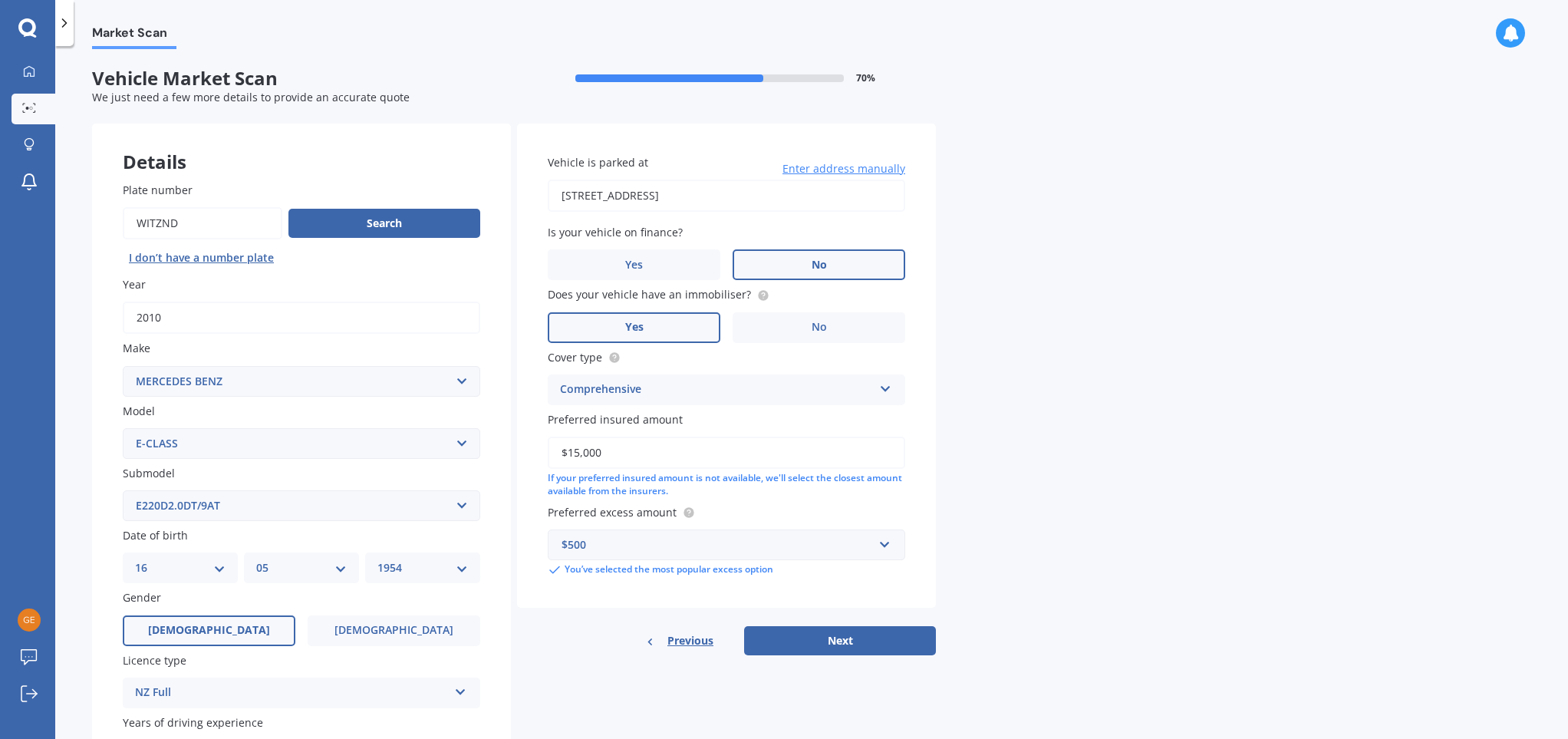
click at [1178, 326] on div "Market Scan Vehicle Market Scan 70 % We just need a few more details to provide…" at bounding box center [811, 396] width 1513 height 693
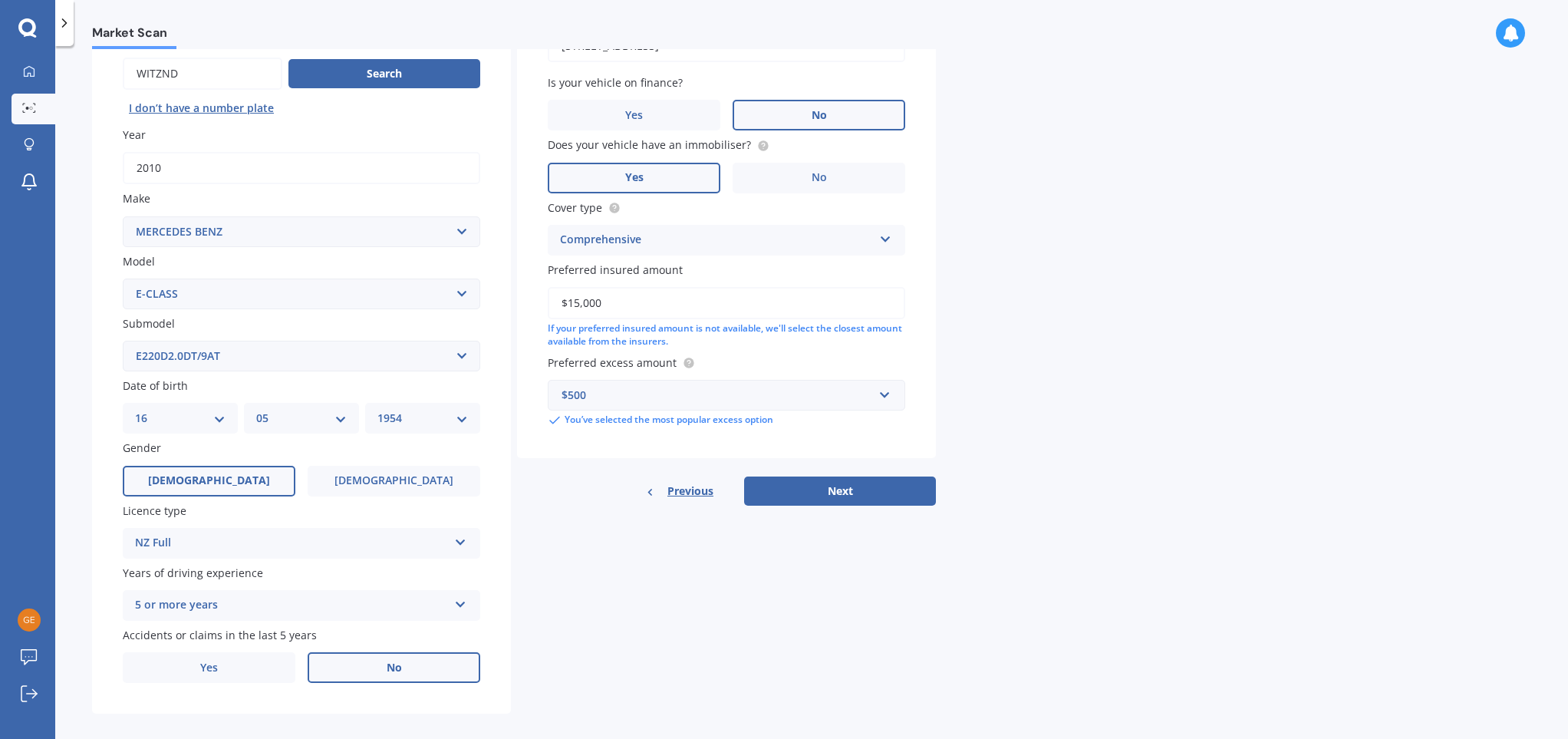
scroll to position [168, 0]
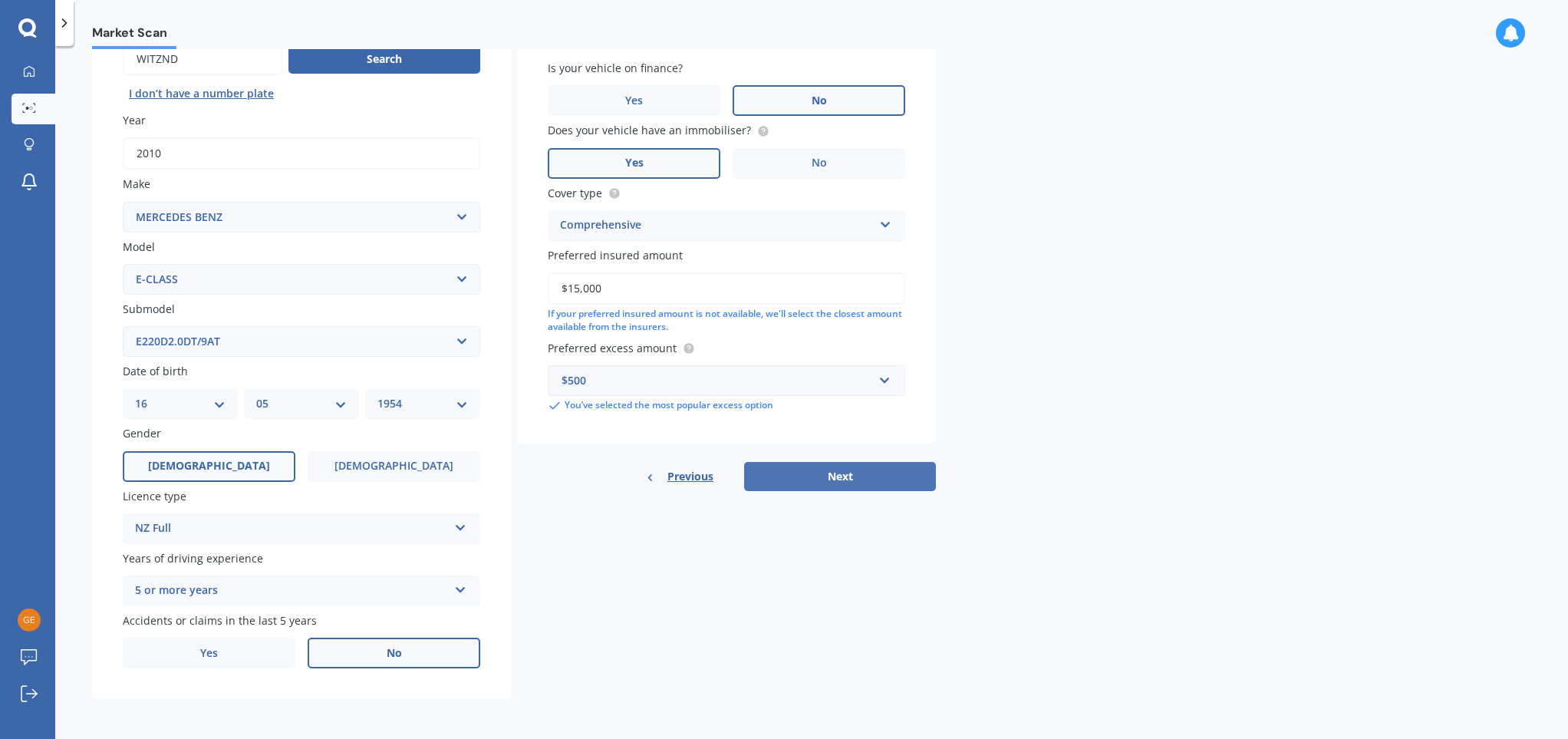
click at [837, 468] on button "Next" at bounding box center [840, 477] width 192 height 29
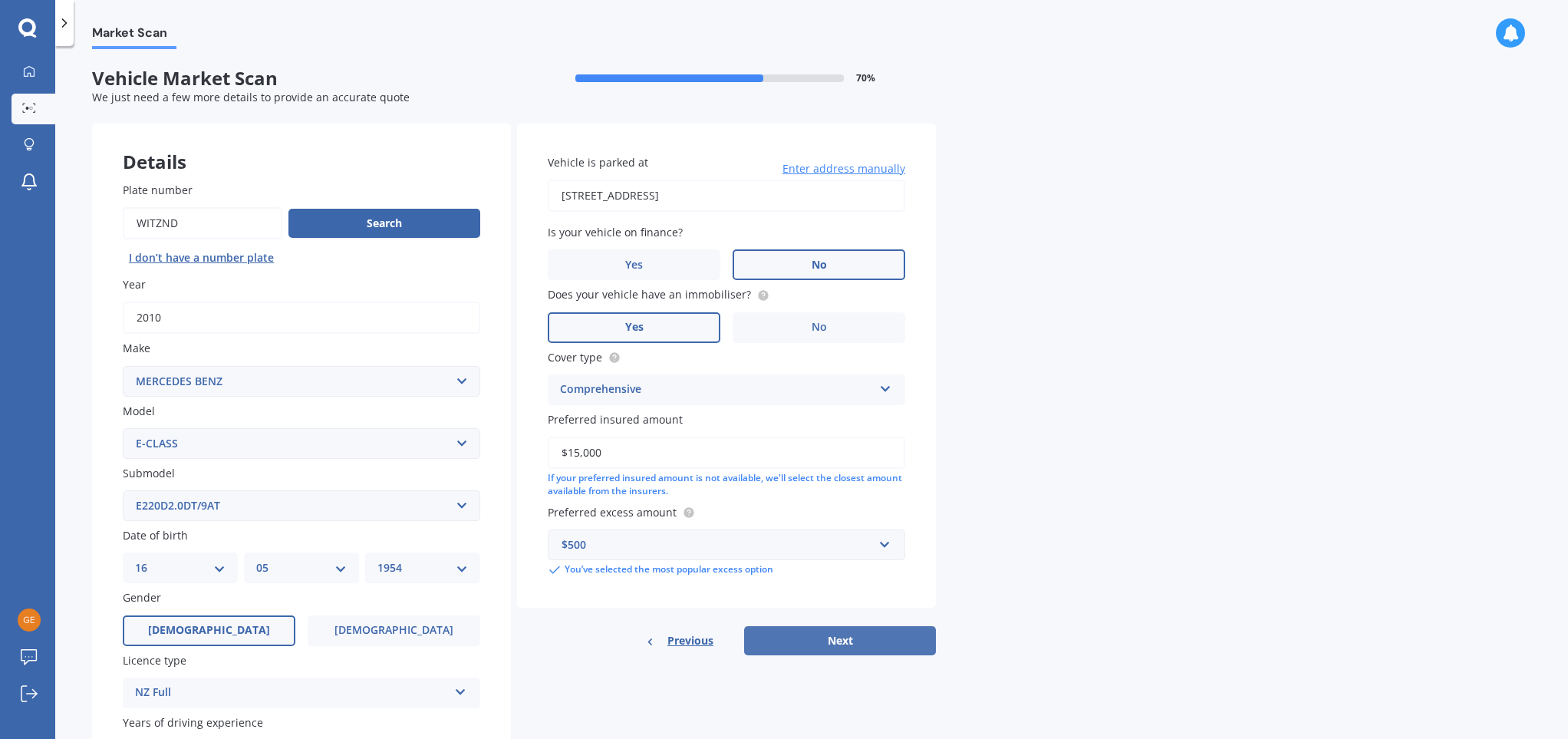
select select "16"
select select "05"
select select "1954"
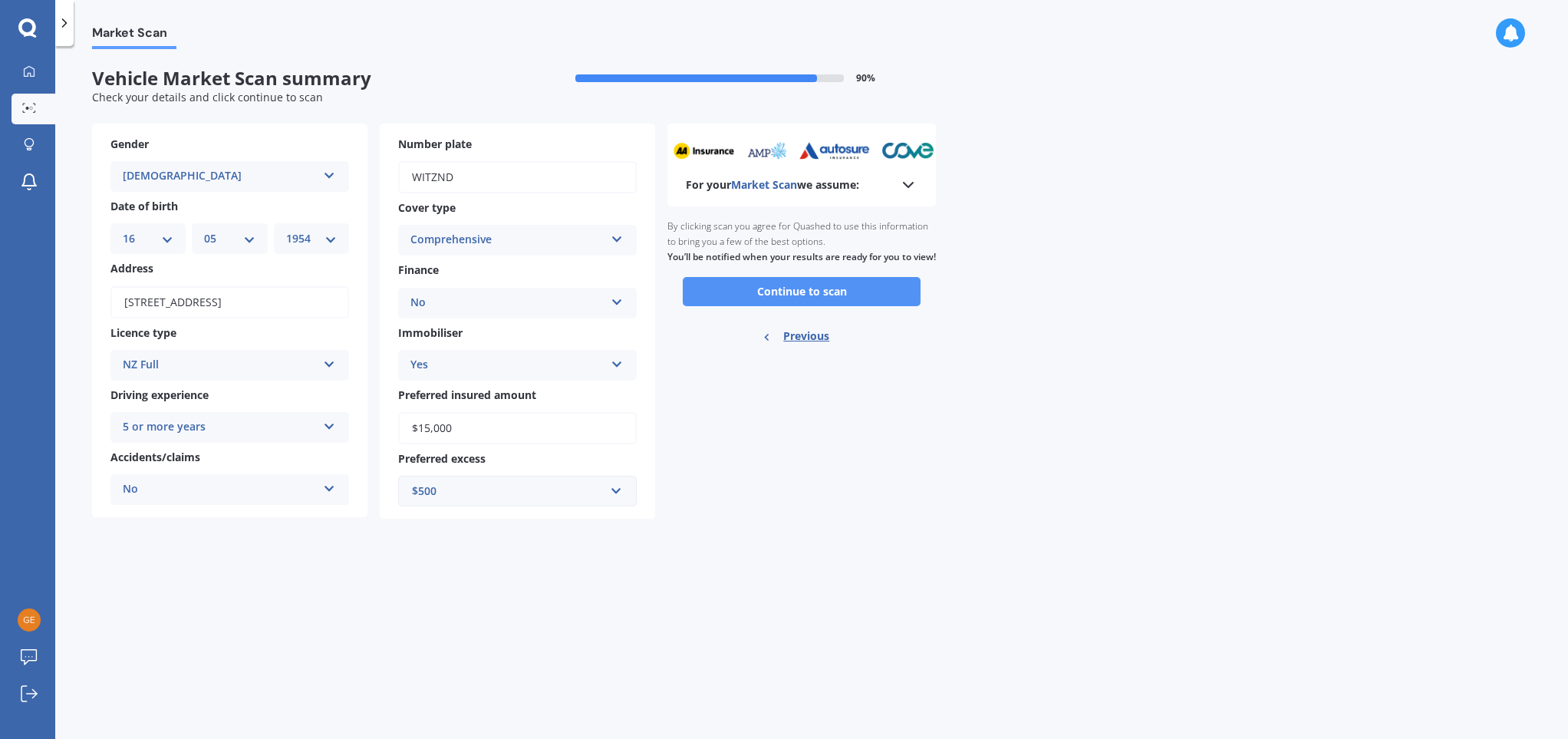
click at [788, 306] on button "Continue to scan" at bounding box center [802, 291] width 238 height 29
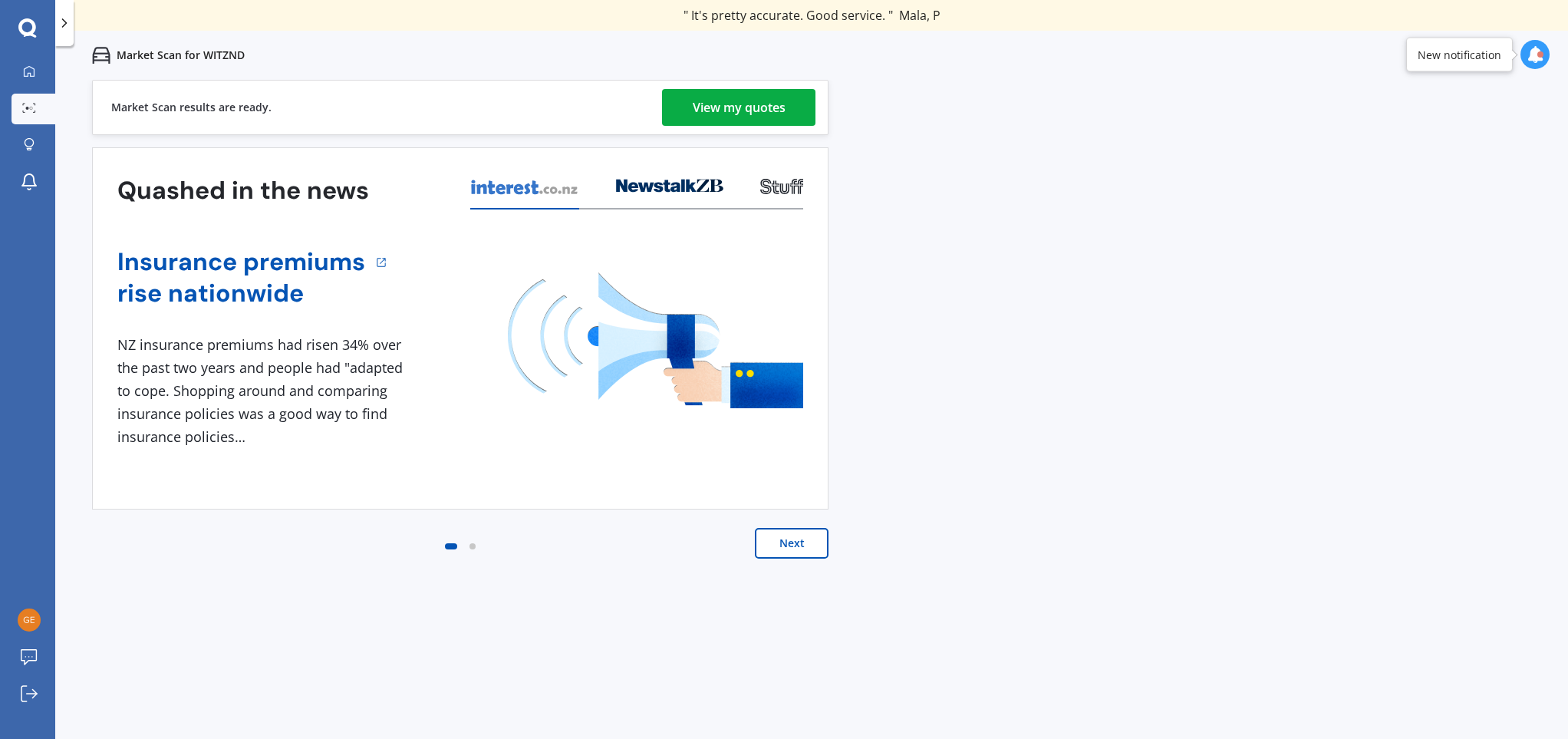
click at [723, 104] on div "View my quotes" at bounding box center [739, 107] width 93 height 37
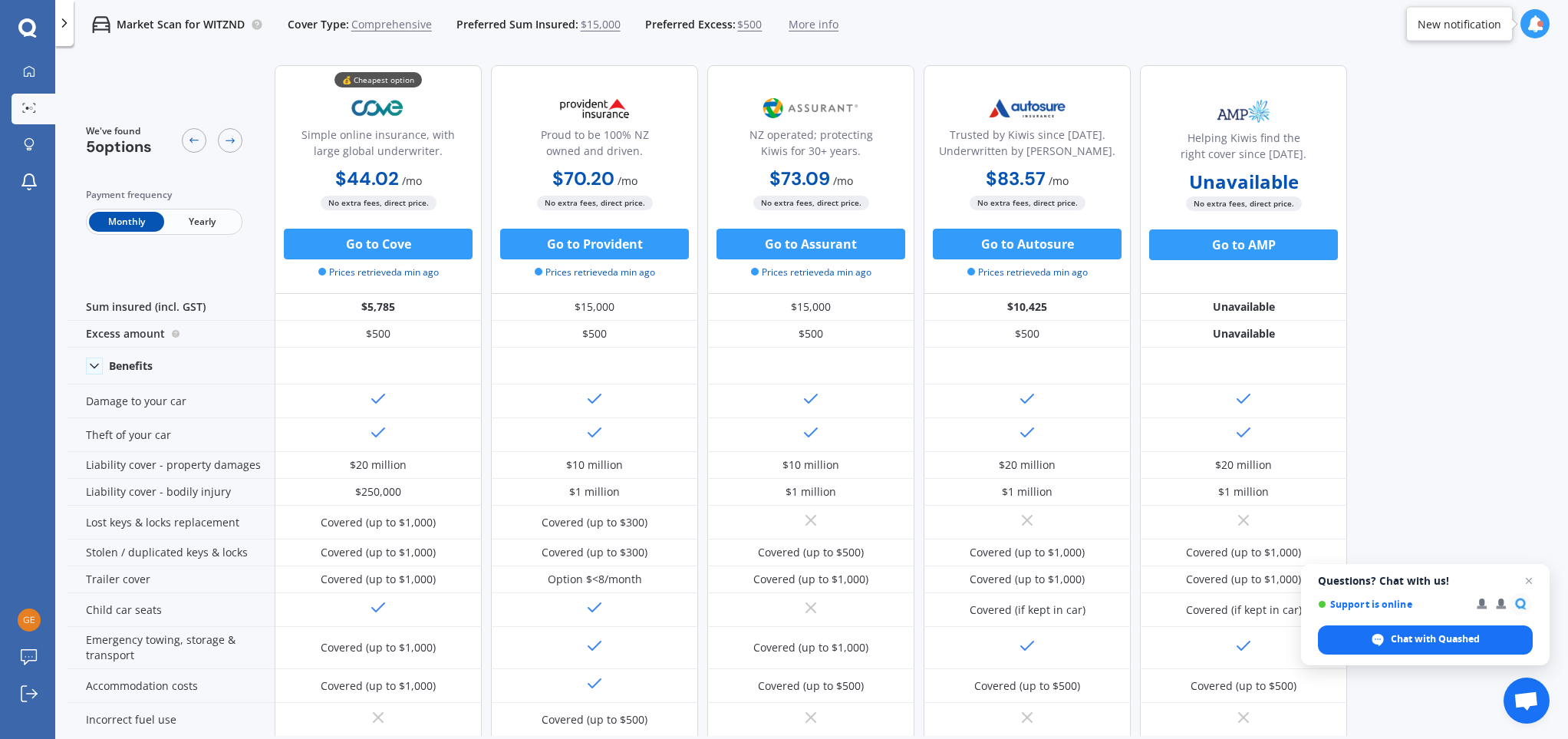
click at [211, 221] on span "Yearly" at bounding box center [201, 221] width 76 height 20
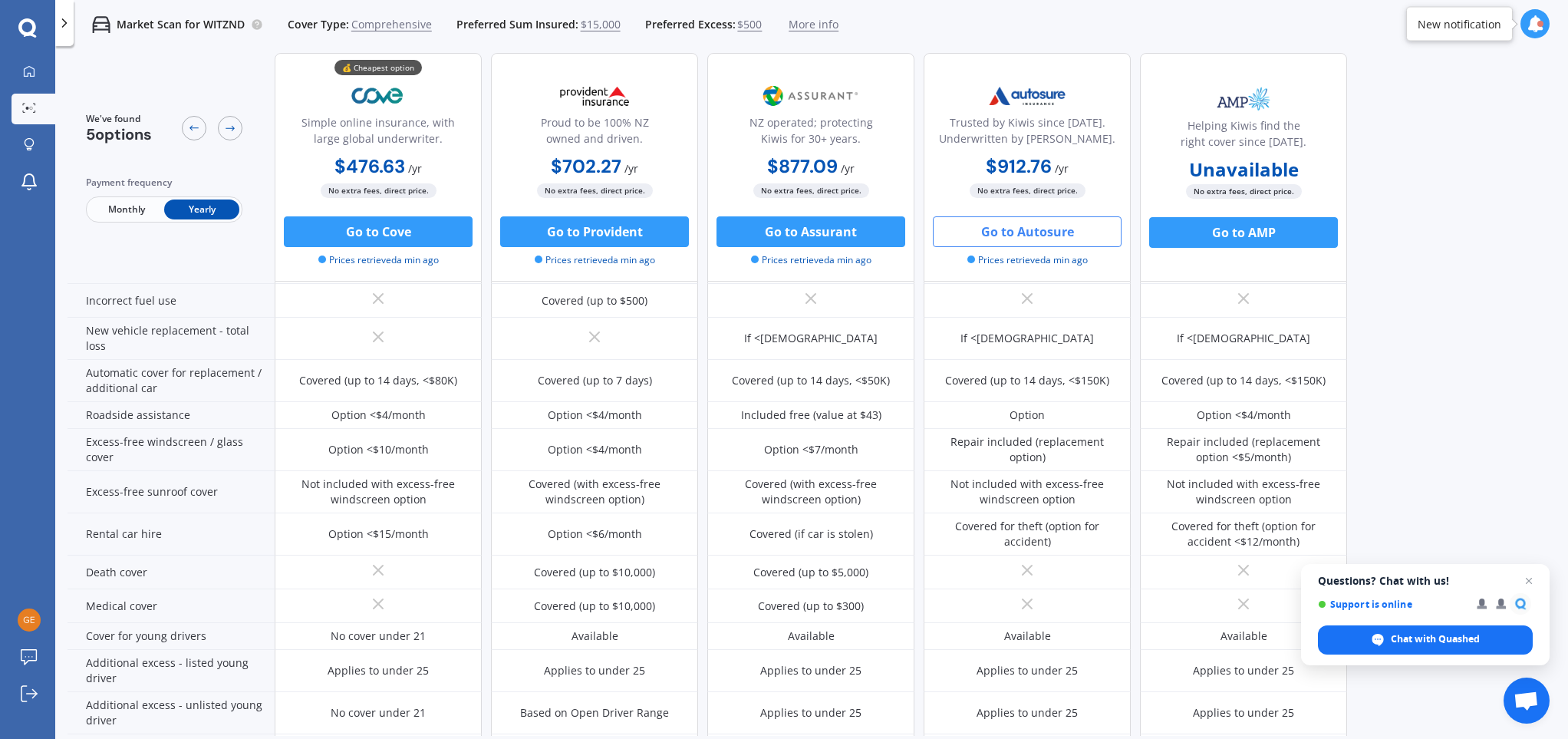
scroll to position [430, 0]
